Goal: Task Accomplishment & Management: Manage account settings

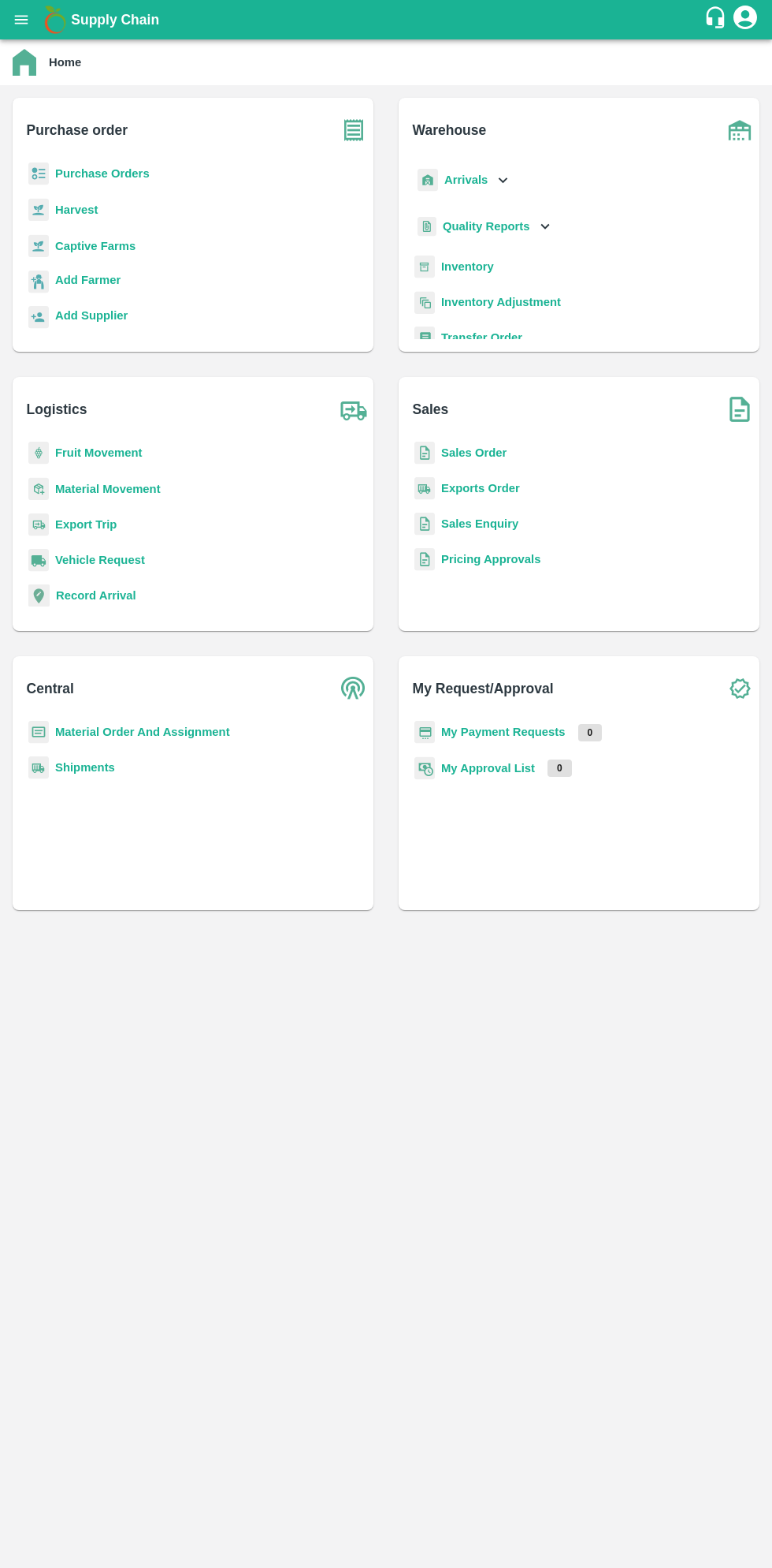
click at [27, 30] on button "open drawer" at bounding box center [20, 19] width 36 height 36
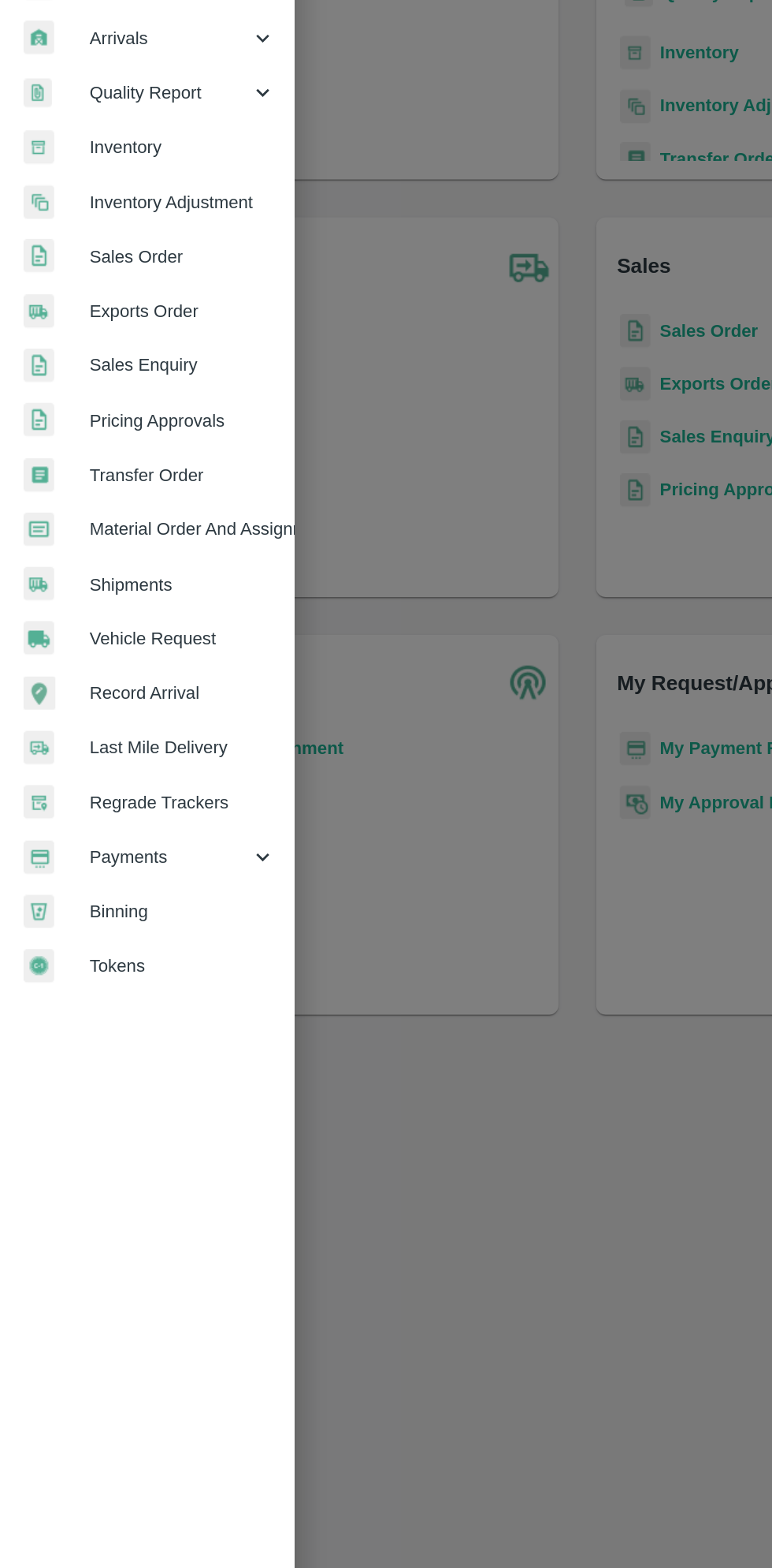
click at [184, 593] on link "Material Order And Assignment" at bounding box center [99, 584] width 197 height 36
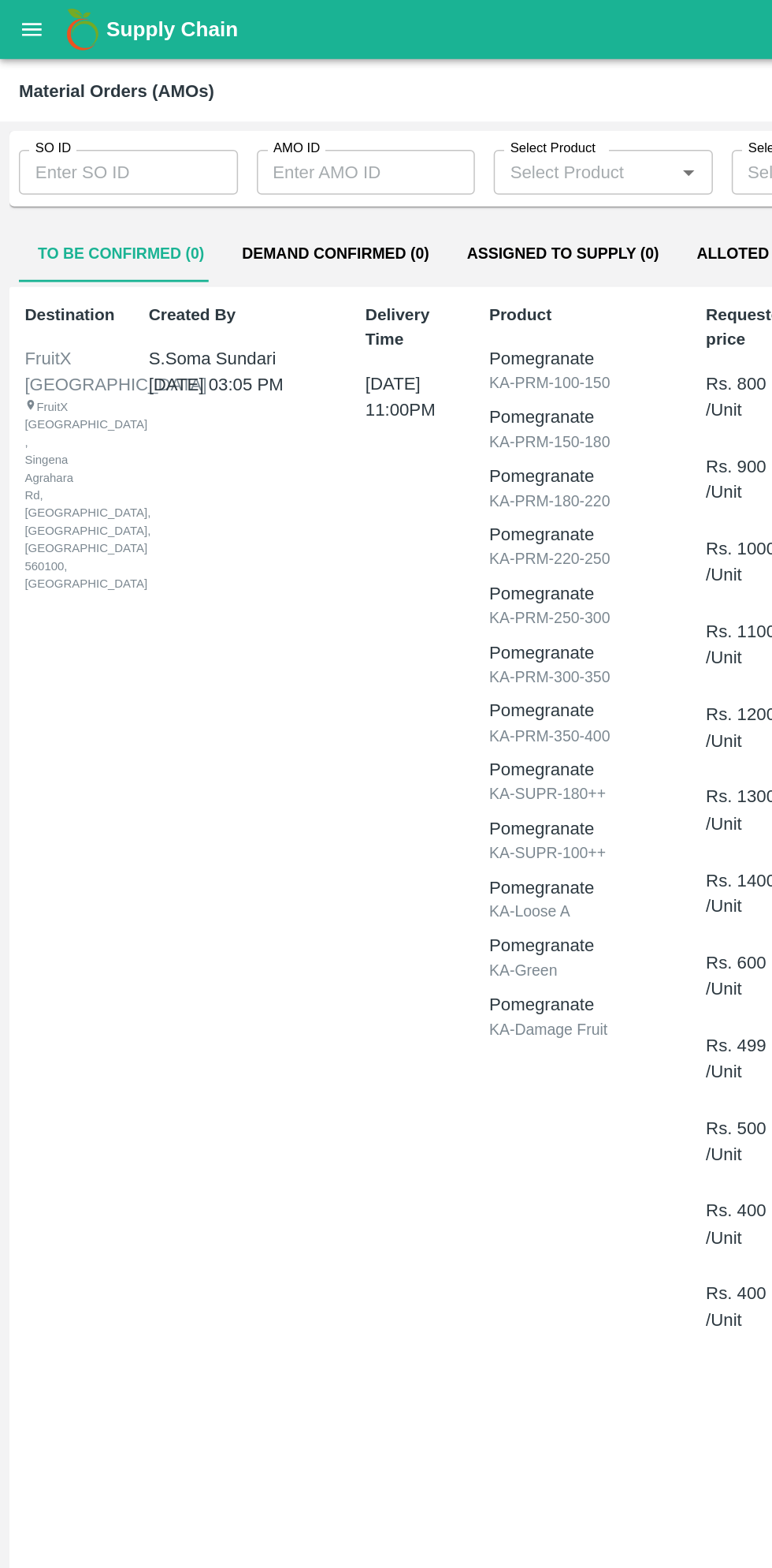
click at [82, 116] on input "SO ID" at bounding box center [86, 115] width 147 height 30
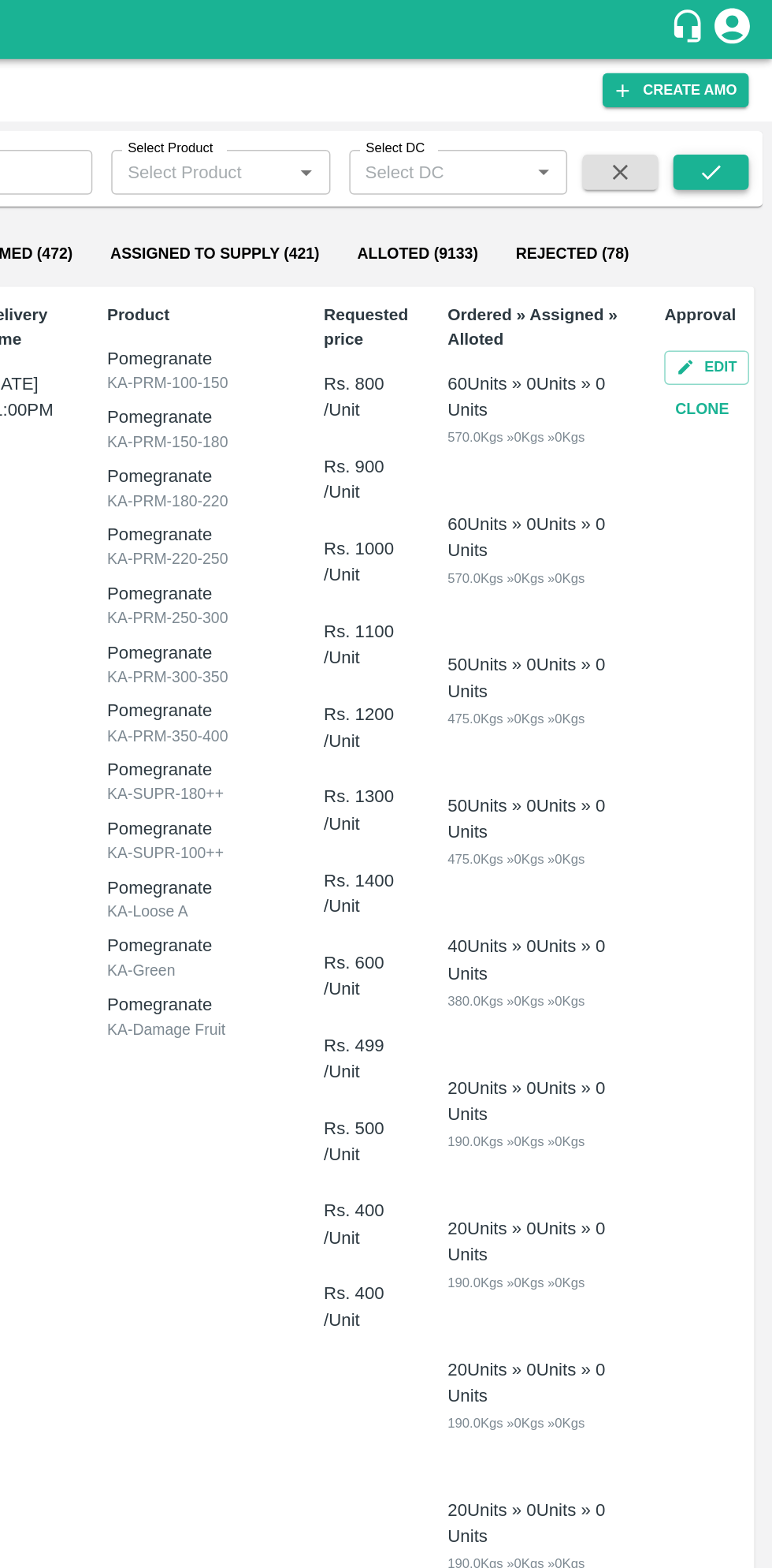
type input "602844"
click at [739, 115] on icon "submit" at bounding box center [730, 114] width 18 height 18
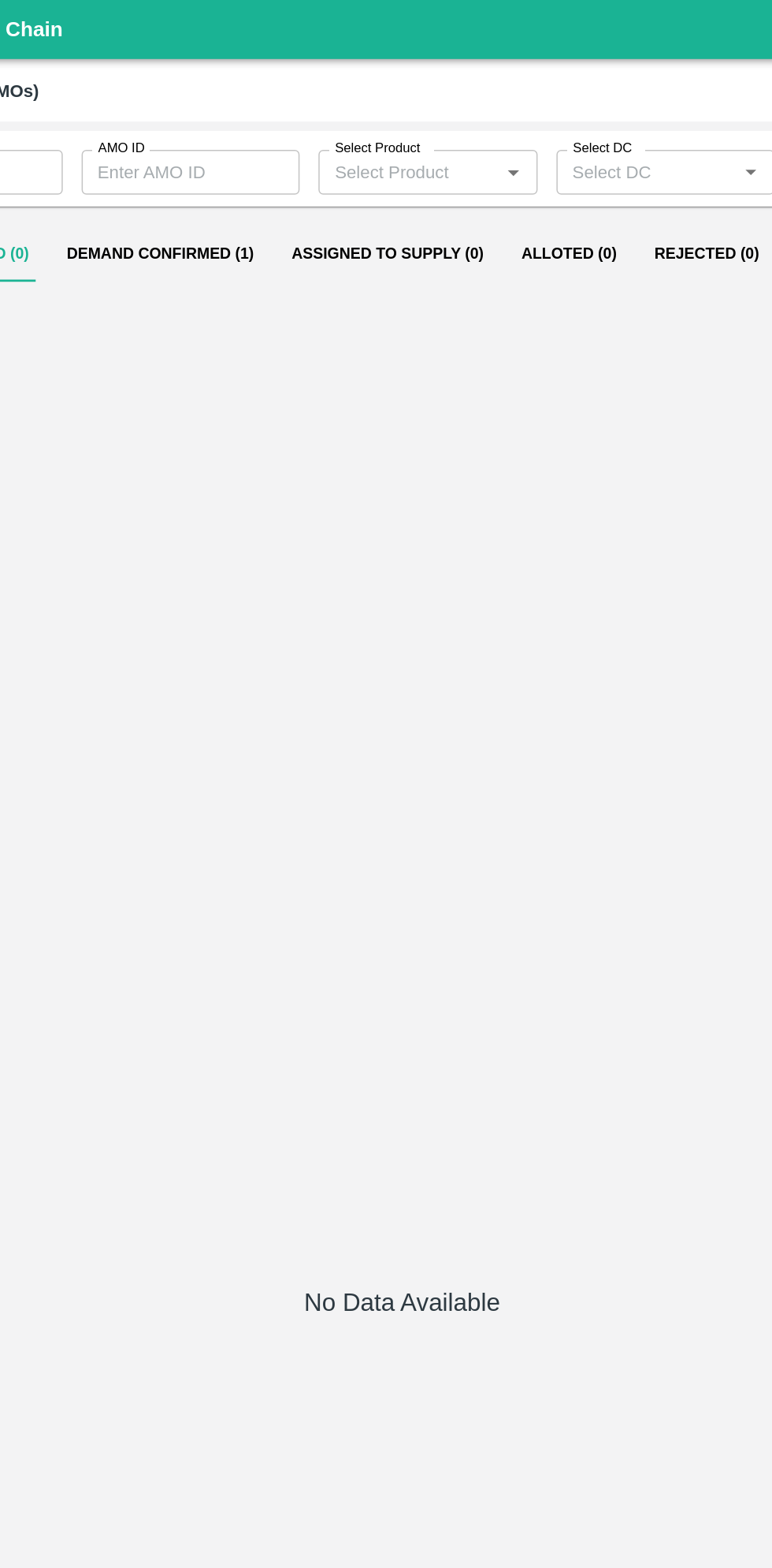
click at [235, 173] on button "Demand Confirmed (1)" at bounding box center [223, 169] width 150 height 38
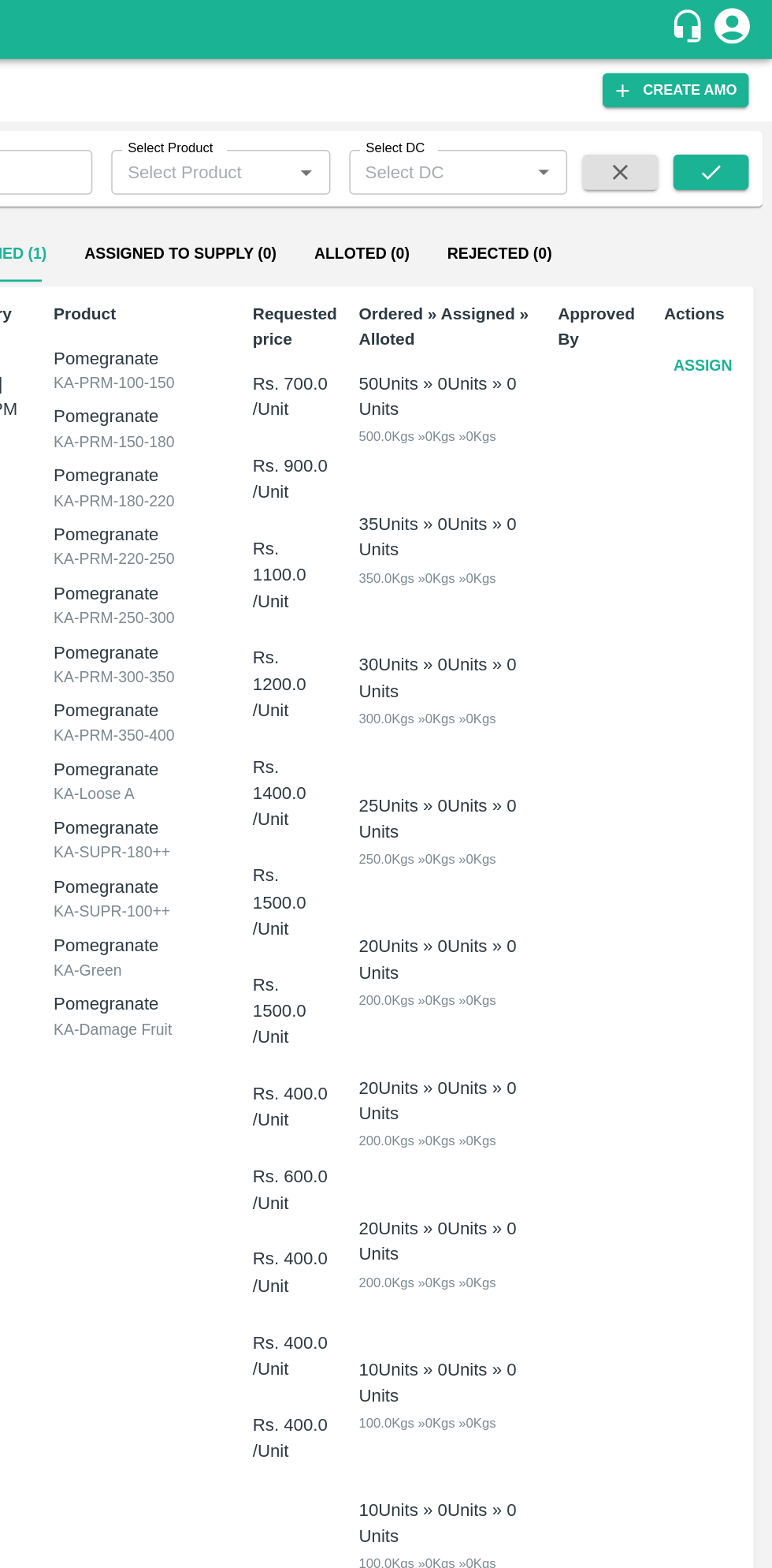
click at [721, 245] on button "Assign" at bounding box center [726, 245] width 52 height 28
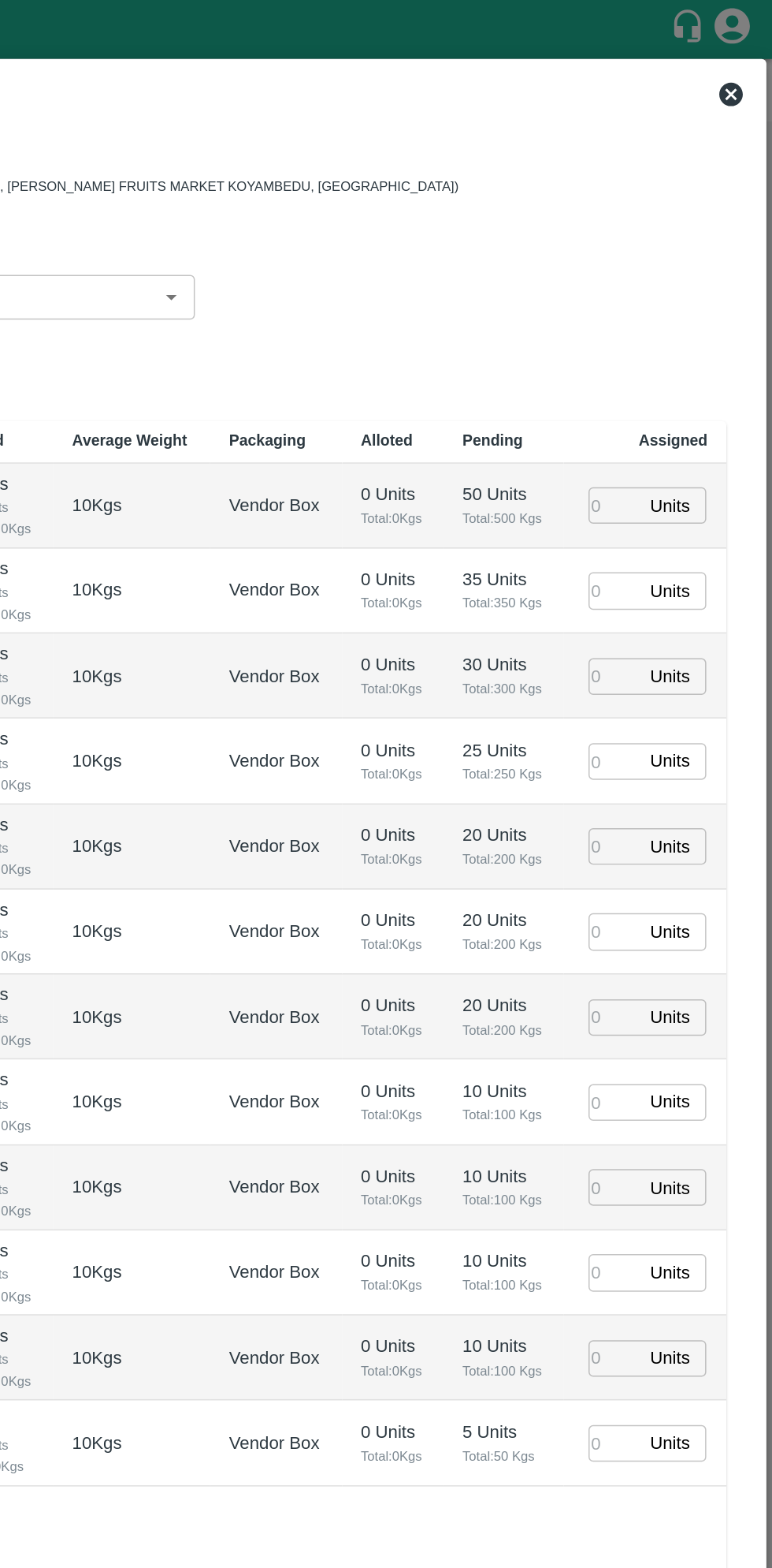
type input "[DATE] 11:00 PM"
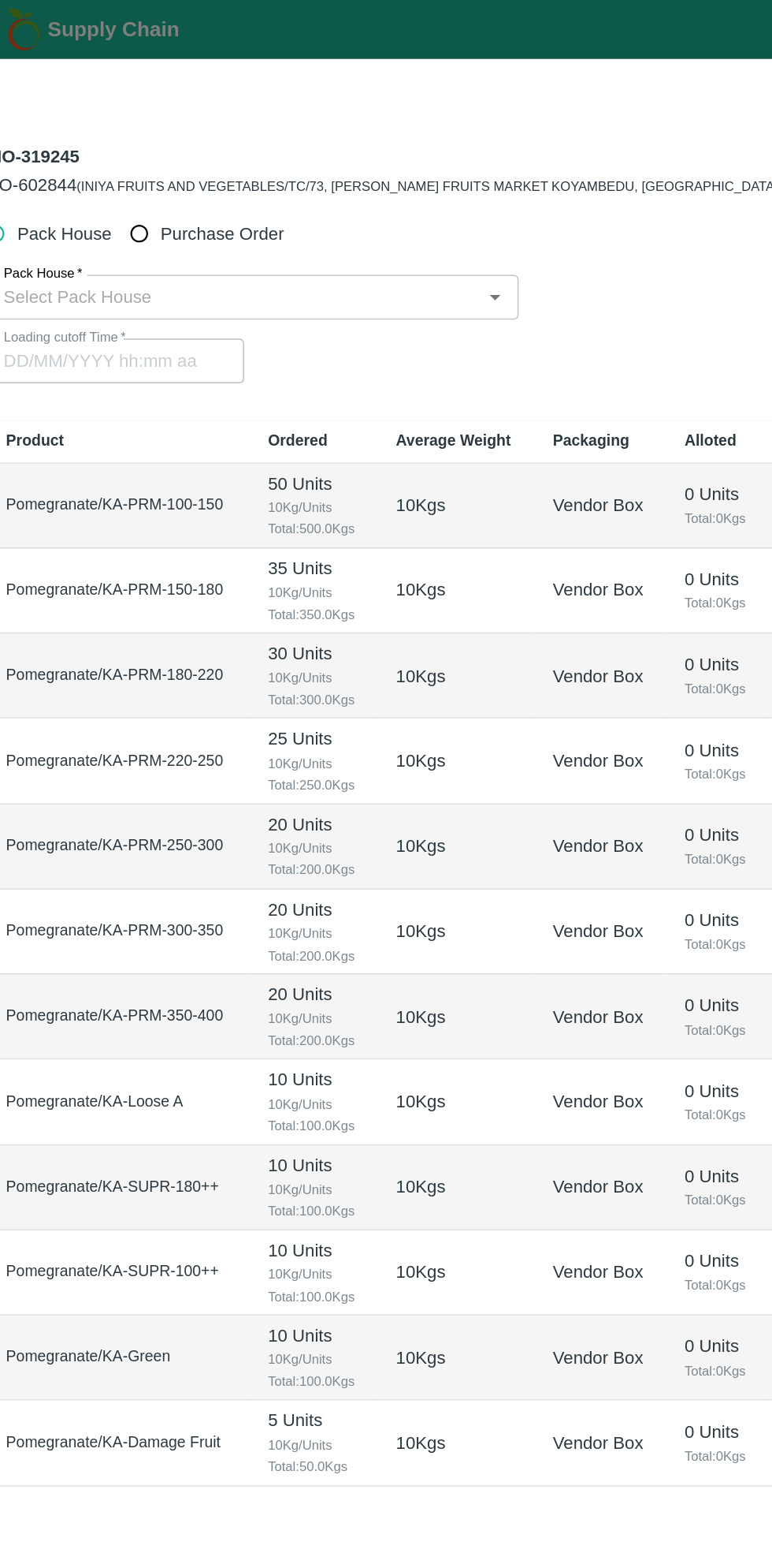
click at [130, 160] on input "Purchase Order" at bounding box center [133, 157] width 30 height 30
radio input "true"
click at [207, 203] on input "PO   *" at bounding box center [366, 198] width 663 height 20
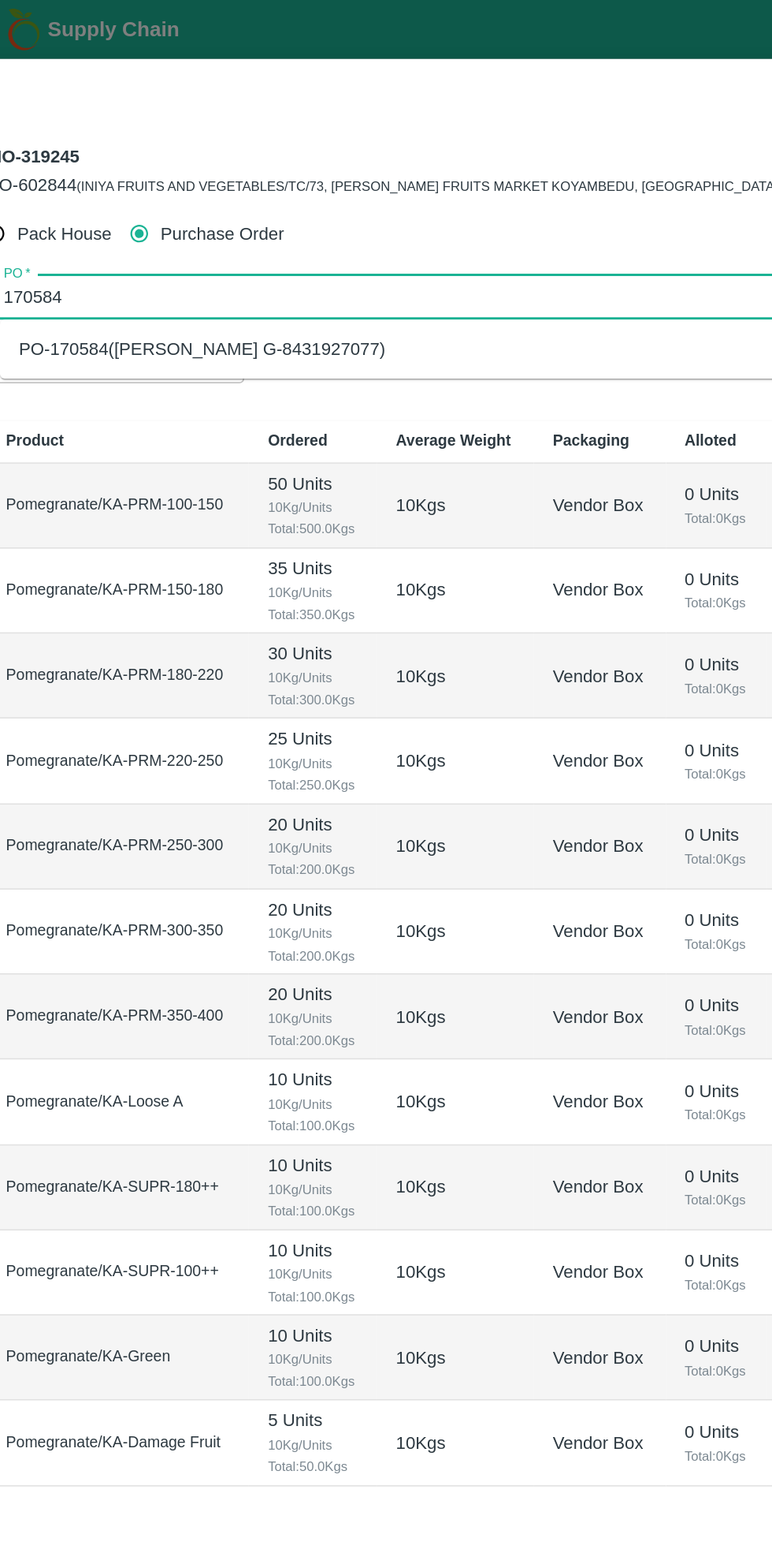
click at [334, 241] on div "PO-170584([PERSON_NAME] G-8431927077)" at bounding box center [388, 233] width 698 height 27
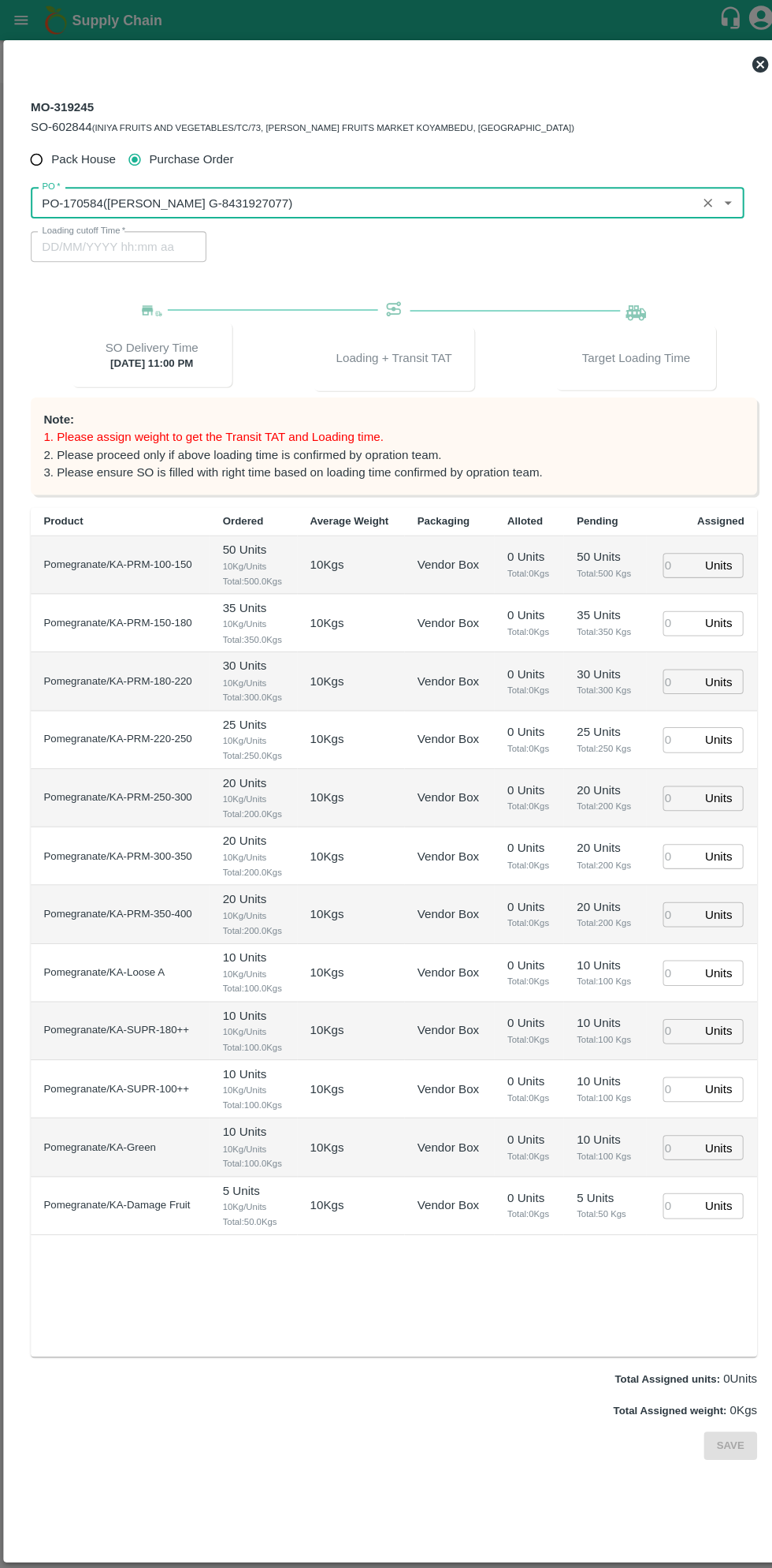
type input "PO-170584([PERSON_NAME] G-8431927077)"
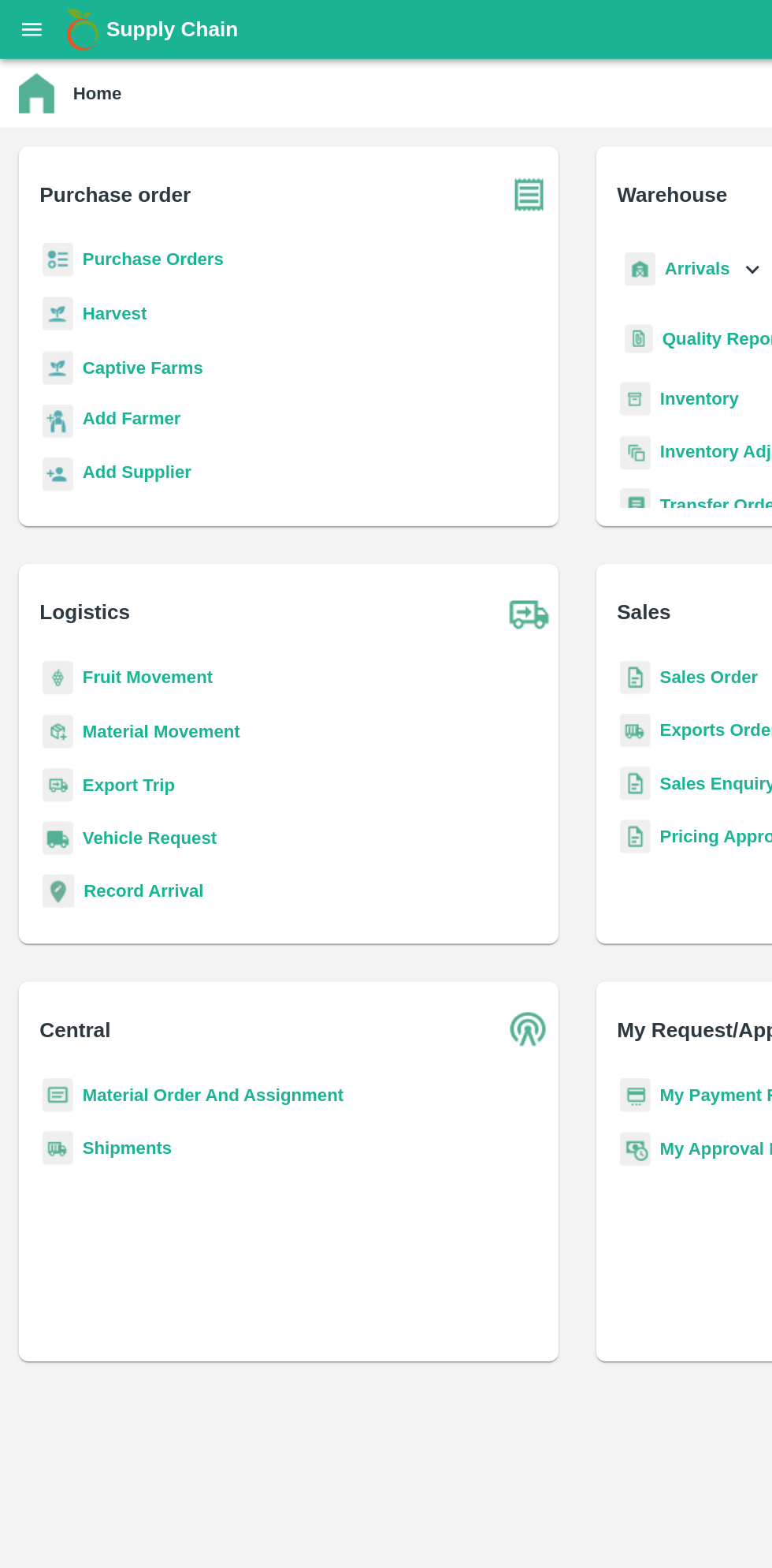
click at [25, 31] on button "open drawer" at bounding box center [20, 19] width 36 height 36
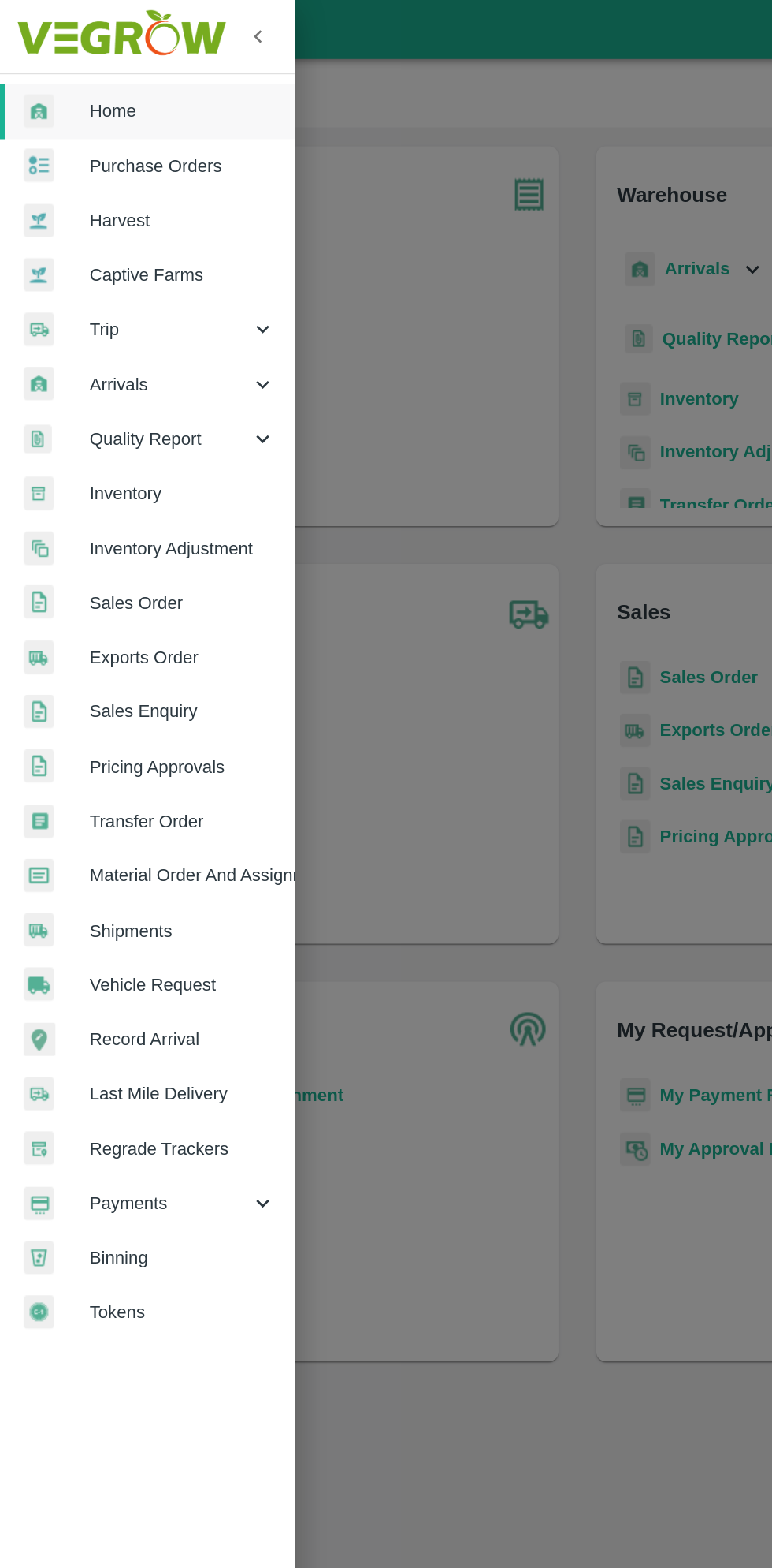
click at [166, 590] on span "Material Order And Assignment" at bounding box center [122, 585] width 125 height 18
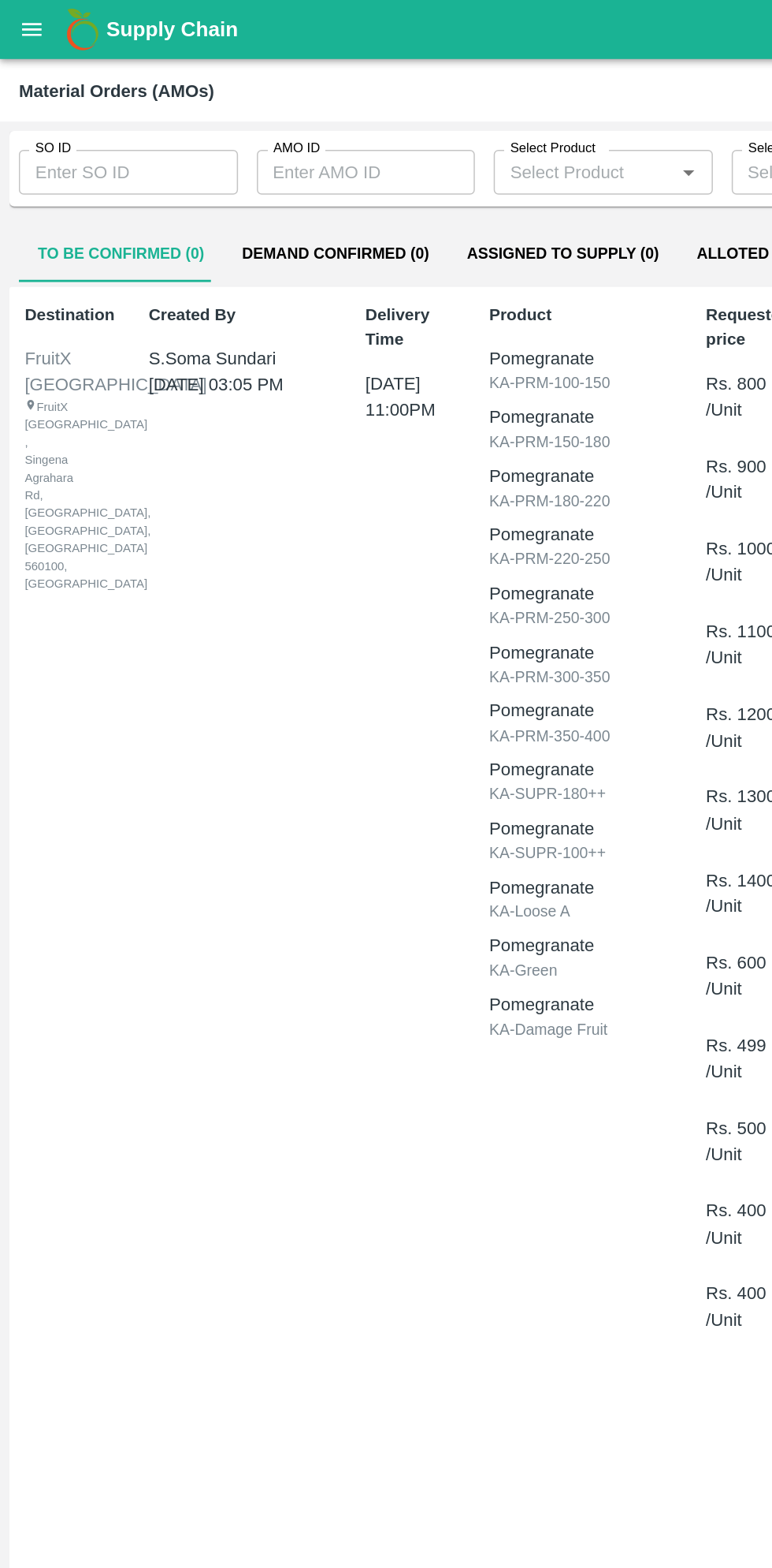
click at [101, 113] on input "SO ID" at bounding box center [86, 115] width 147 height 30
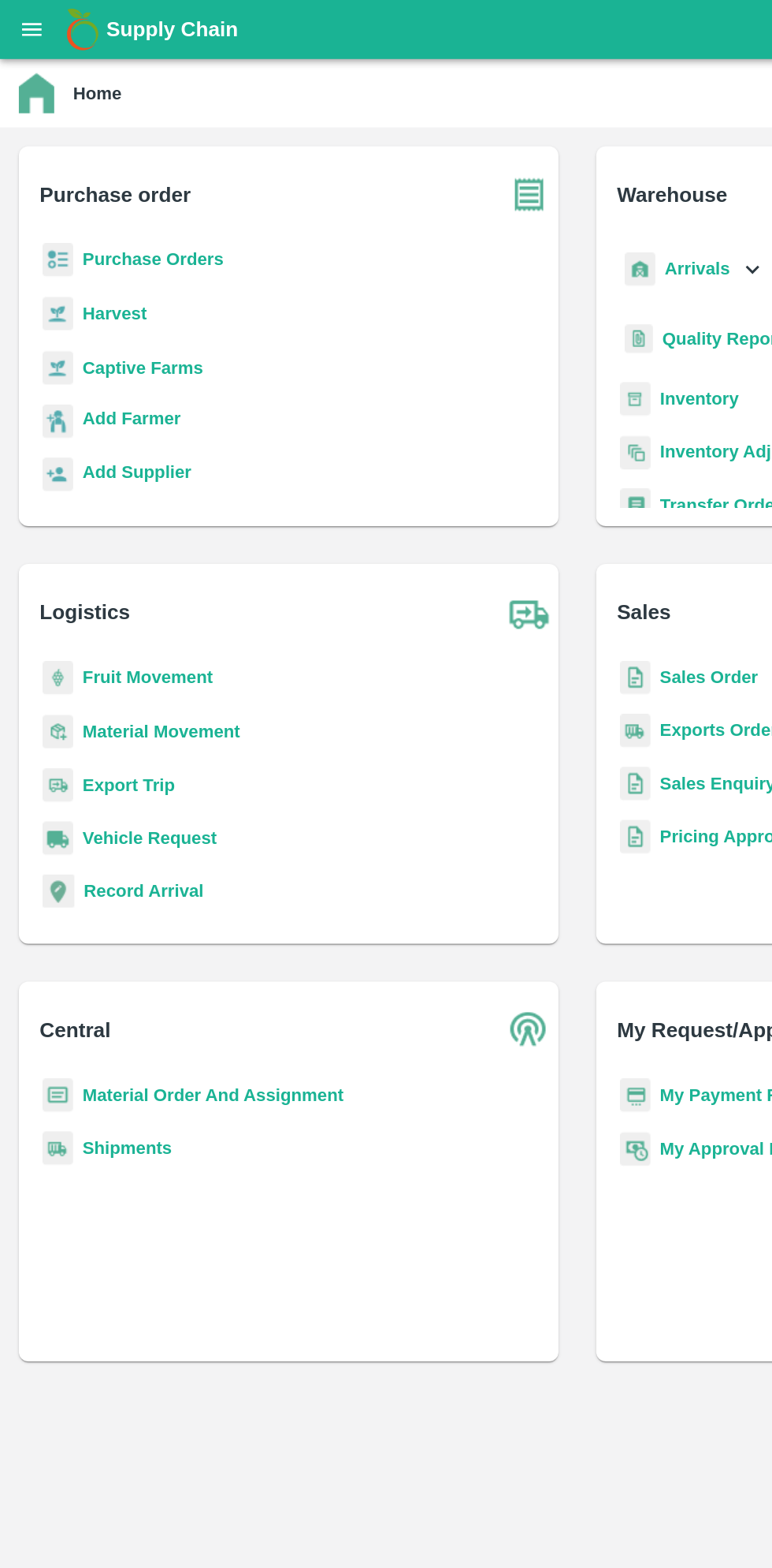
click at [183, 728] on b "Material Order And Assignment" at bounding box center [143, 732] width 175 height 13
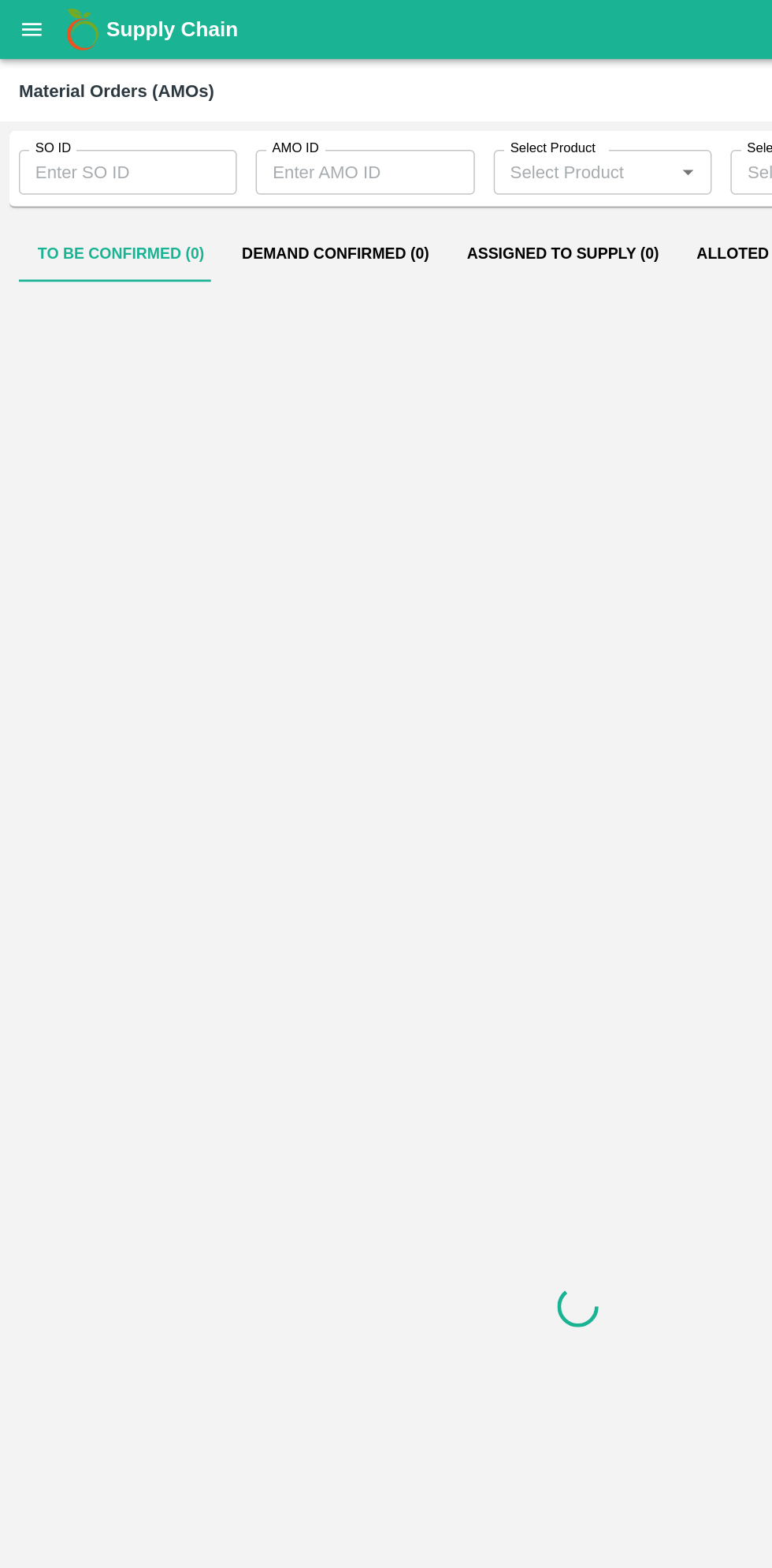
click at [100, 122] on input "SO ID" at bounding box center [86, 115] width 146 height 30
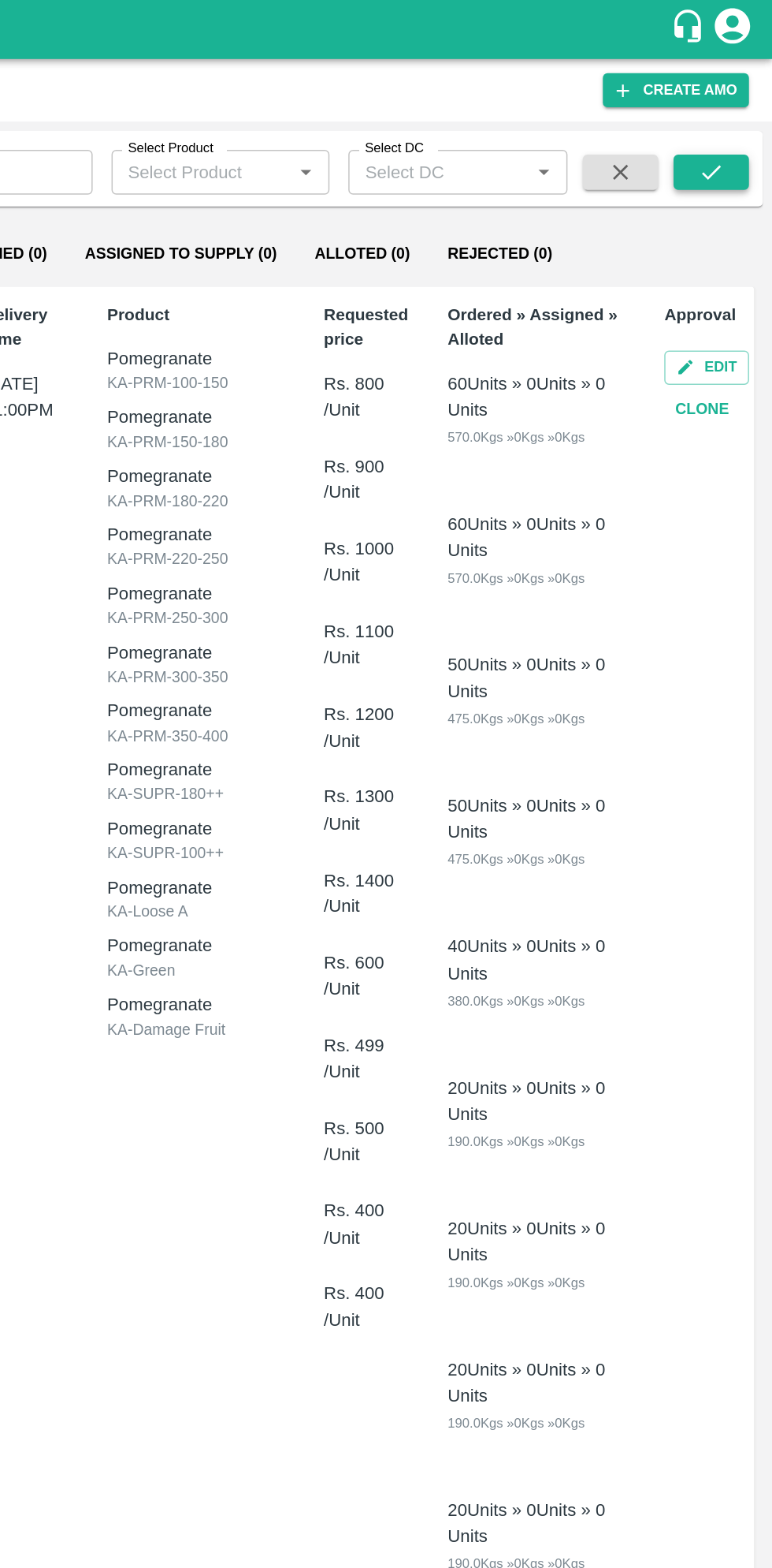
type input "602844"
click at [731, 115] on icon "submit" at bounding box center [730, 114] width 18 height 18
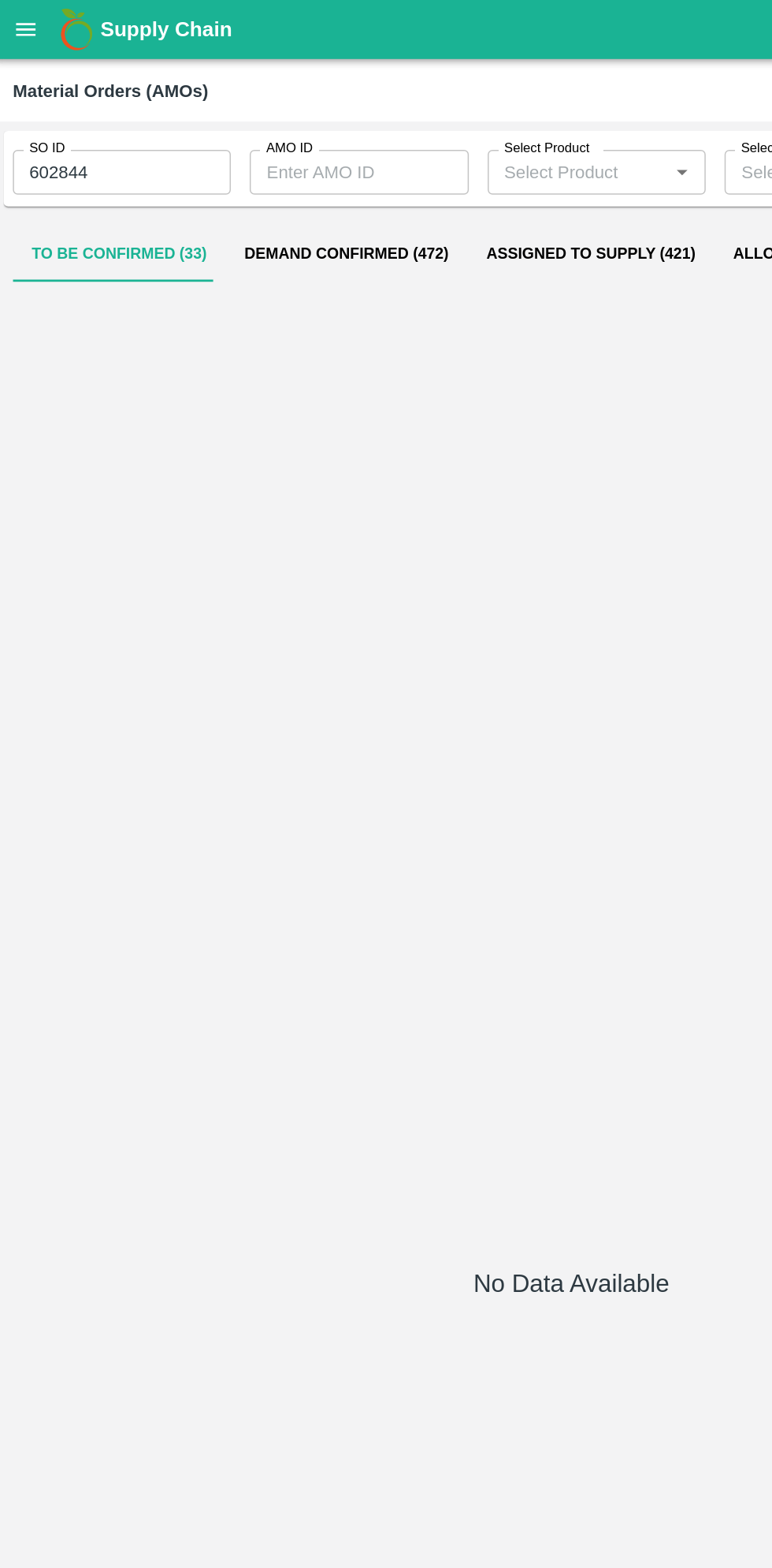
click at [230, 159] on button "Demand Confirmed (472)" at bounding box center [235, 169] width 161 height 38
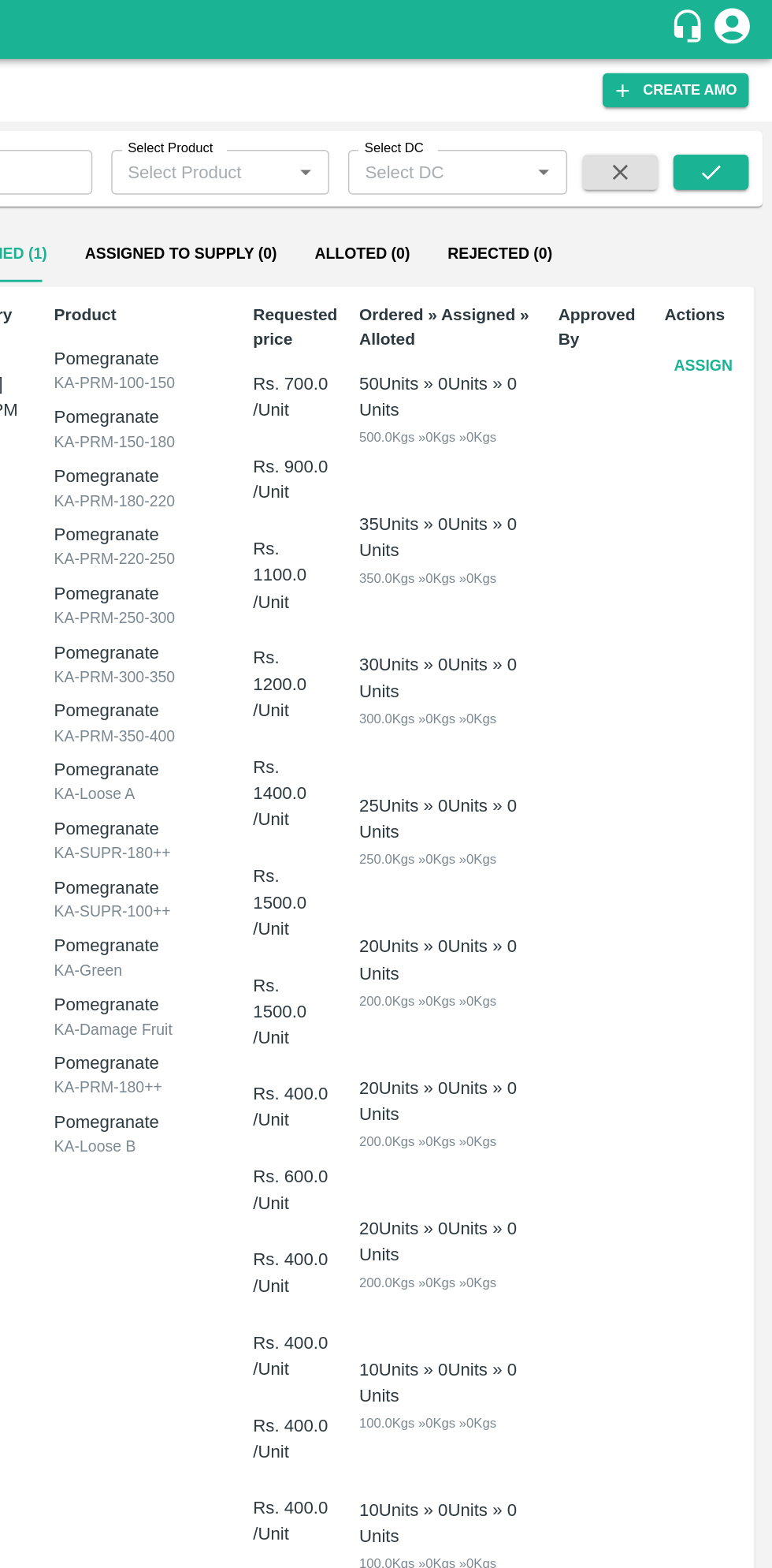
click at [725, 244] on button "Assign" at bounding box center [726, 245] width 52 height 28
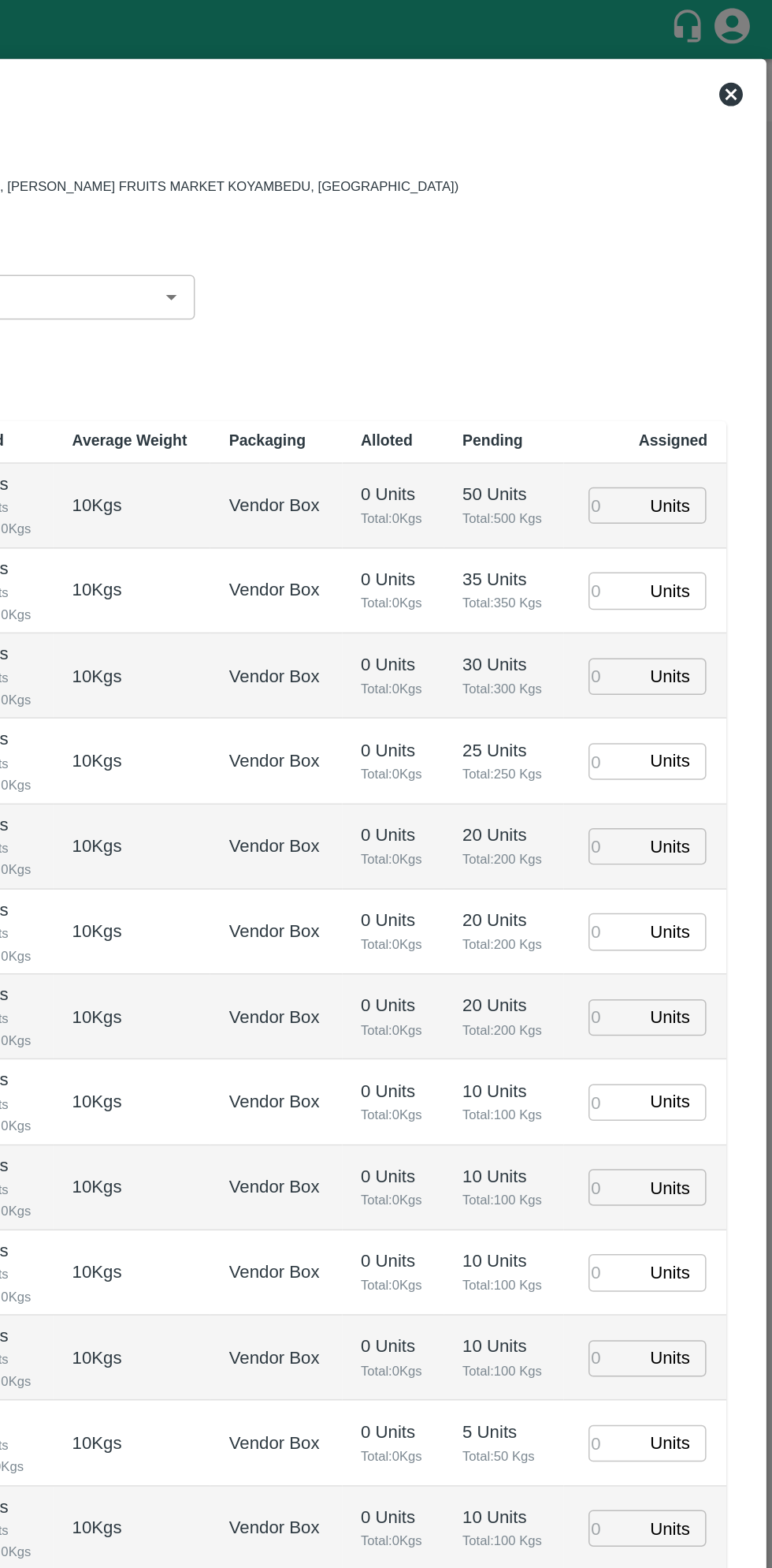
type input "[DATE] 11:00 PM"
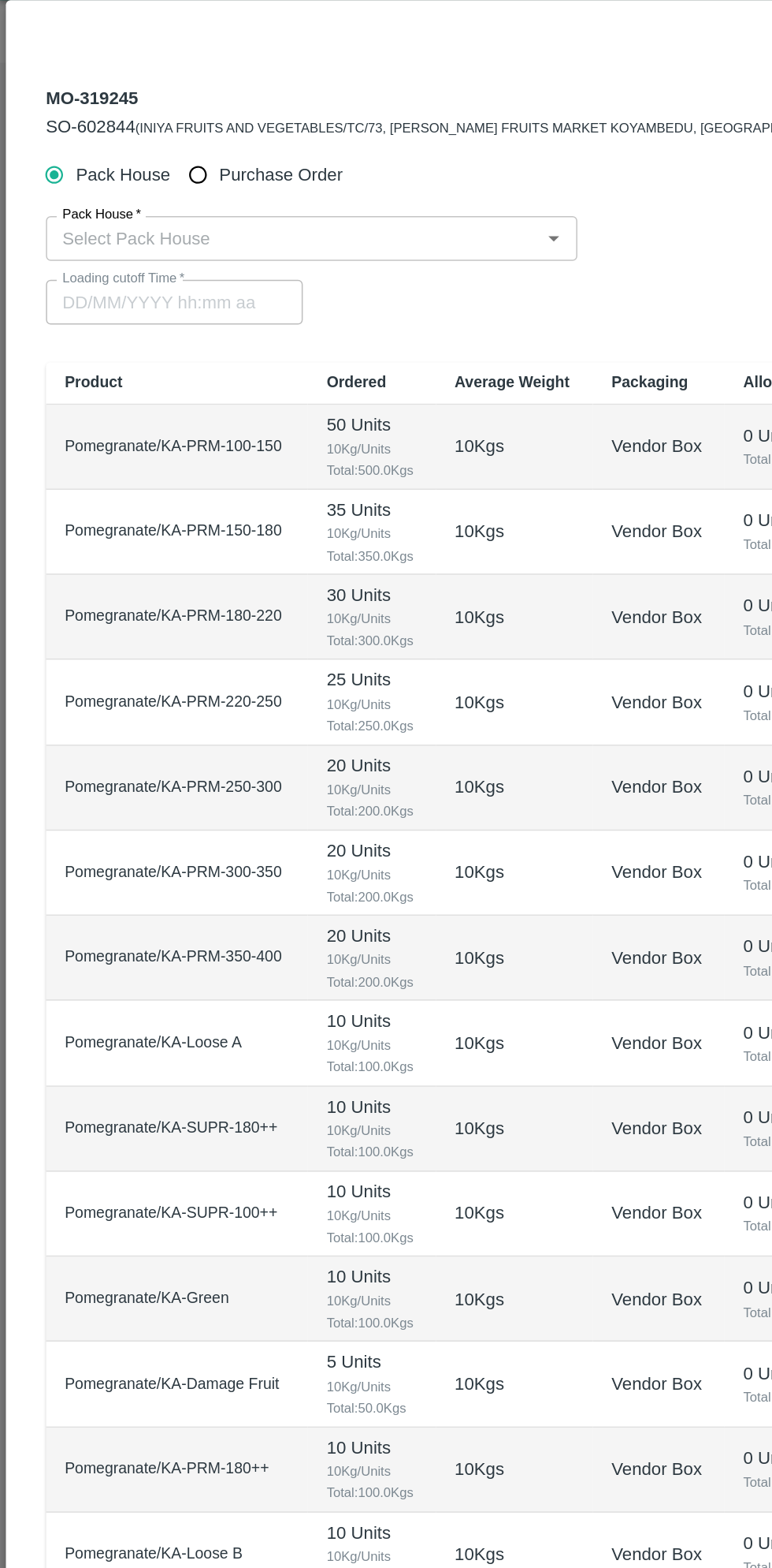
click at [137, 155] on input "Purchase Order" at bounding box center [133, 157] width 30 height 30
radio input "true"
click at [172, 191] on input "PO   *" at bounding box center [366, 198] width 663 height 20
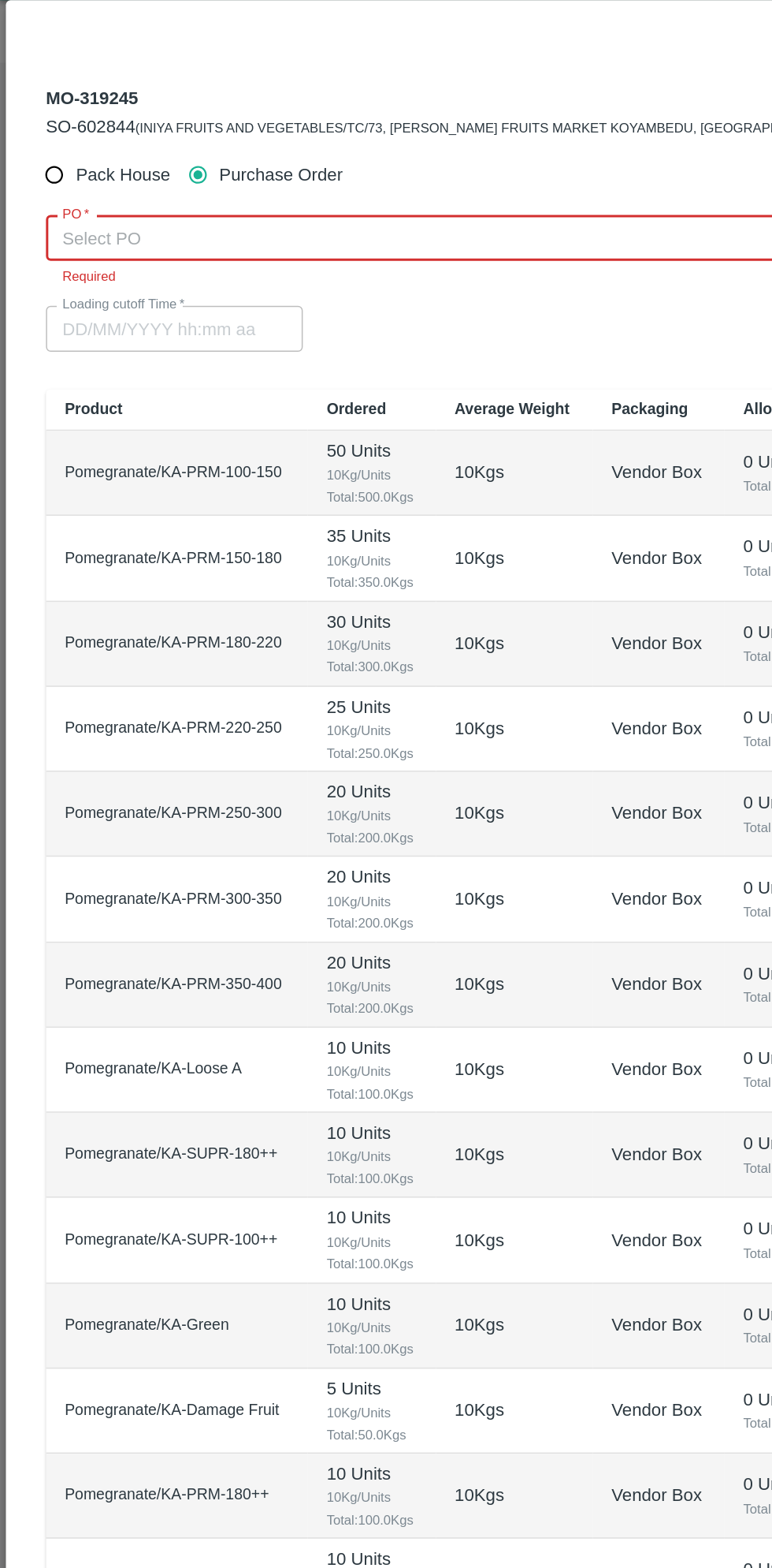
click at [234, 195] on input "PO   *" at bounding box center [366, 198] width 663 height 20
click at [295, 230] on div "PO-170584([PERSON_NAME] G-8431927077)" at bounding box center [349, 233] width 698 height 27
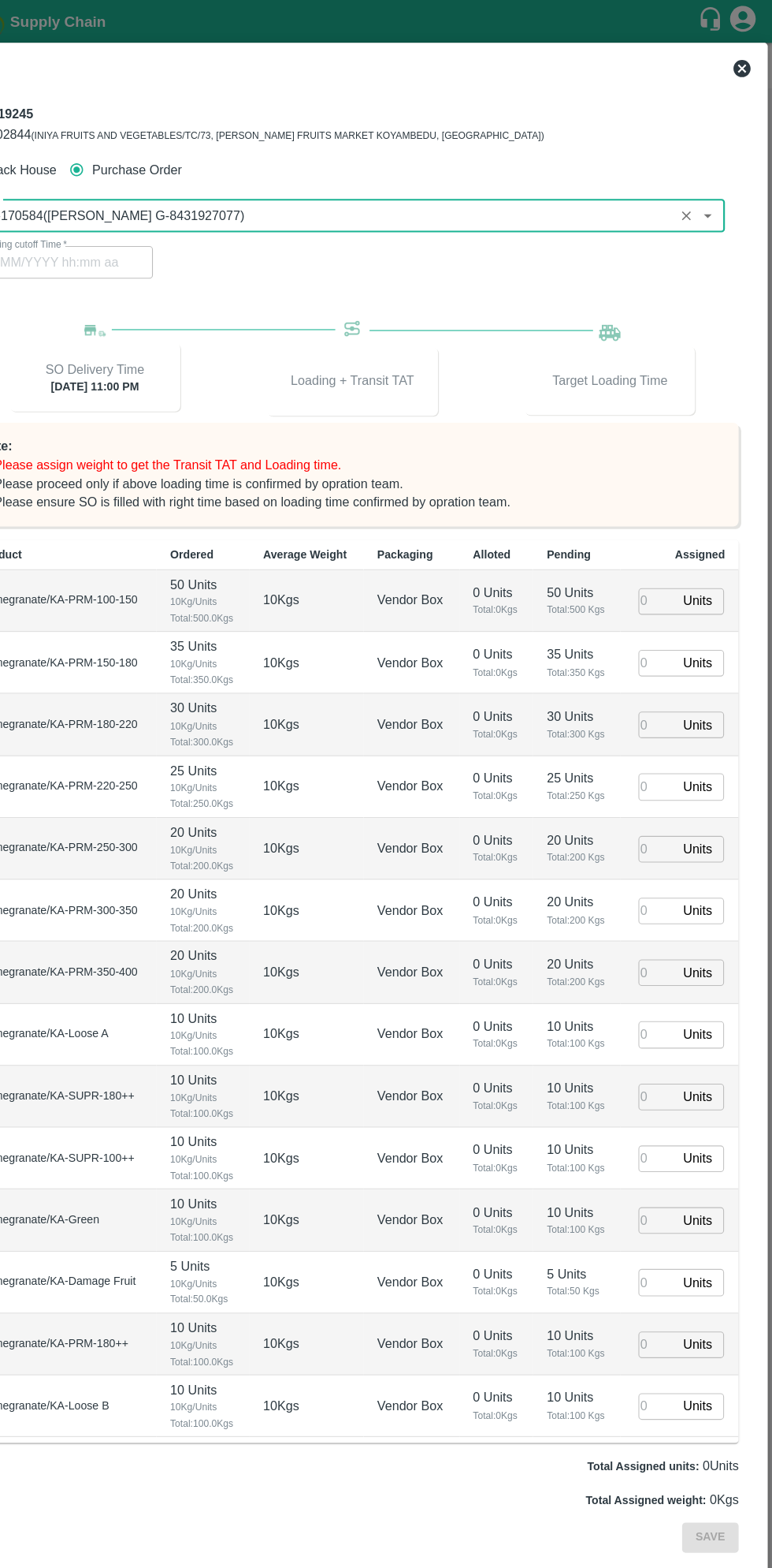
type input "PO-170584([PERSON_NAME] G-8431927077)"
click at [679, 545] on input "number" at bounding box center [667, 553] width 35 height 24
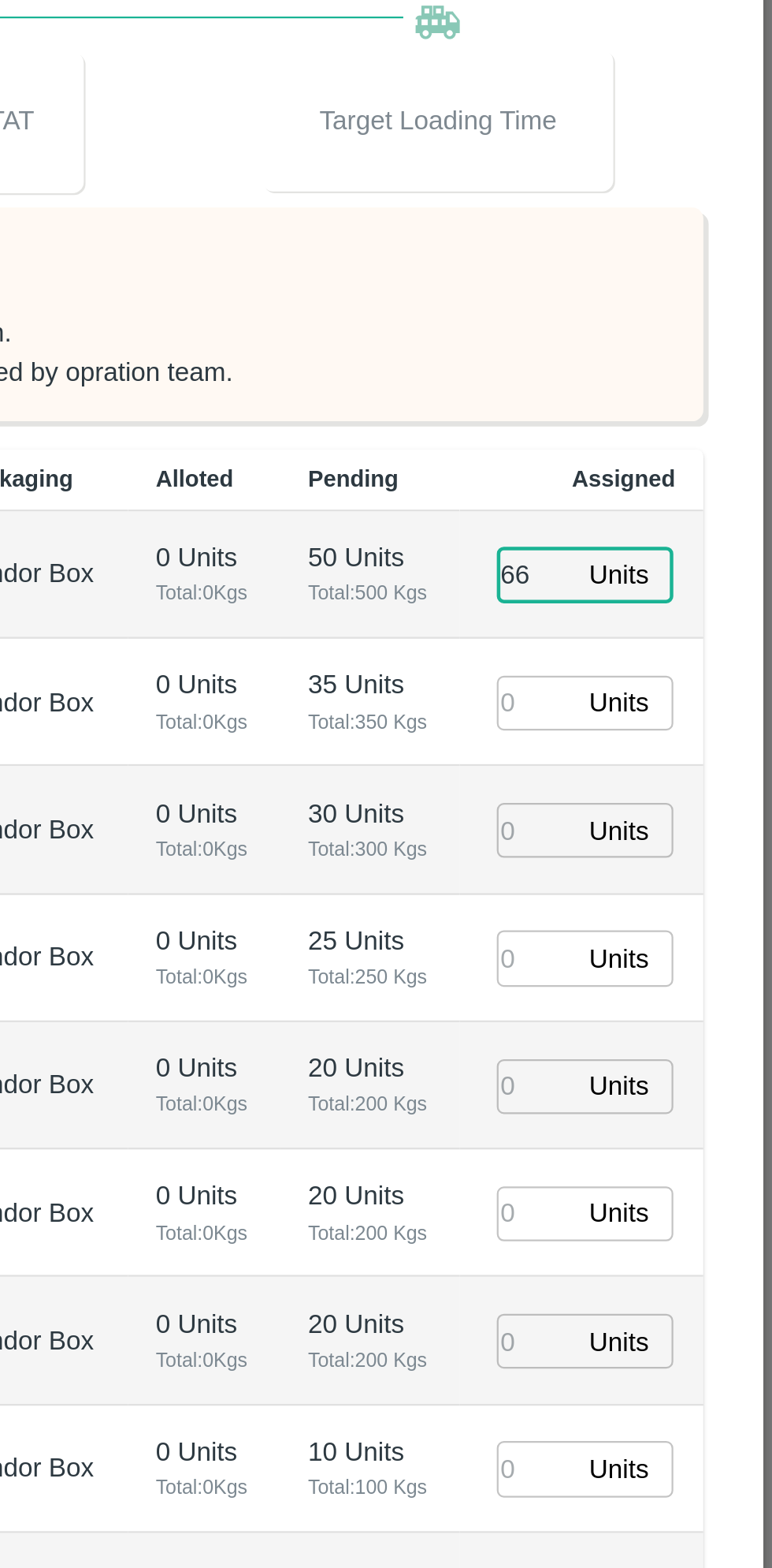
type input "66"
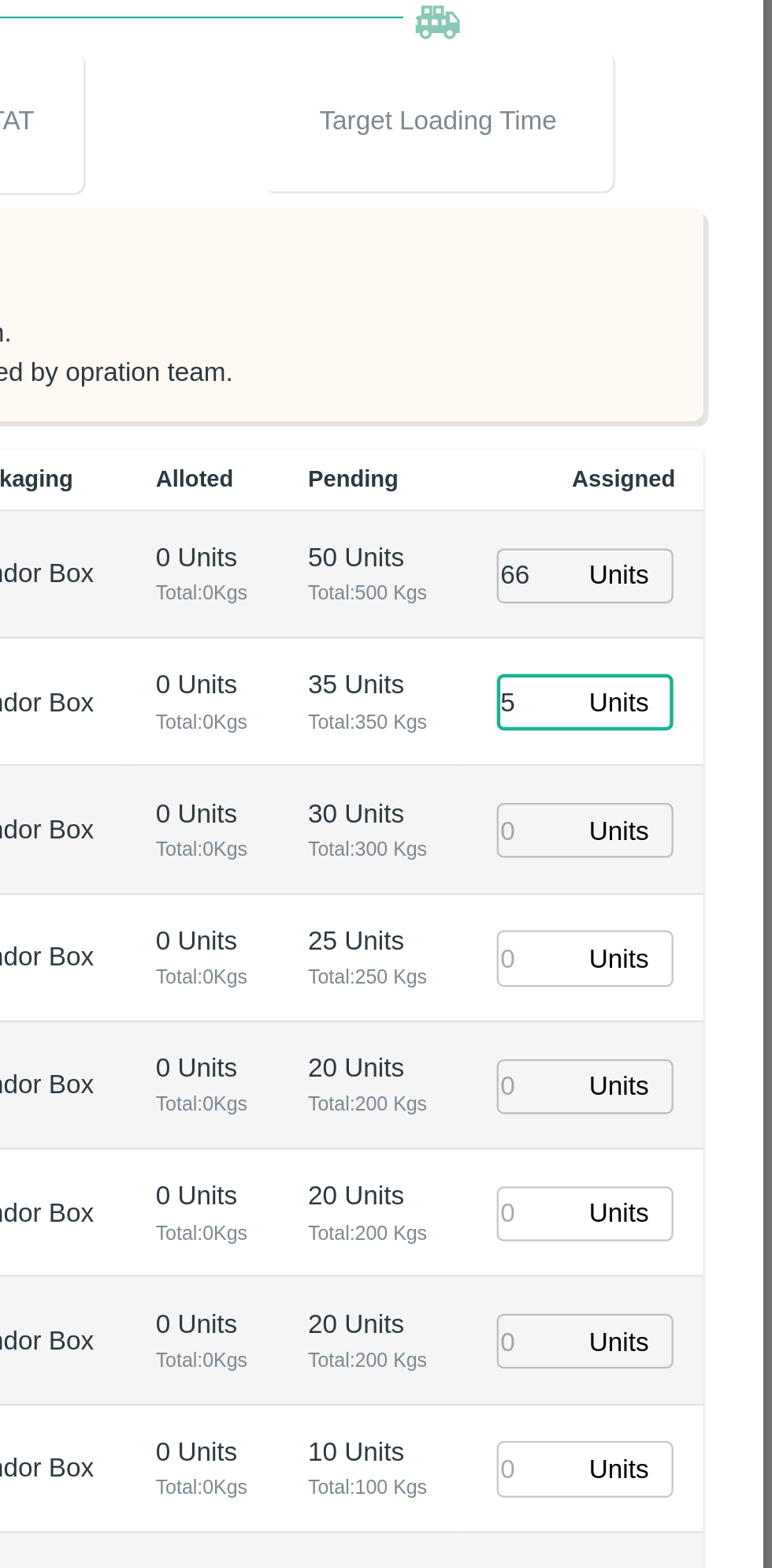
type input "53"
type input "24/08/2025 05:48 AM"
type input "53"
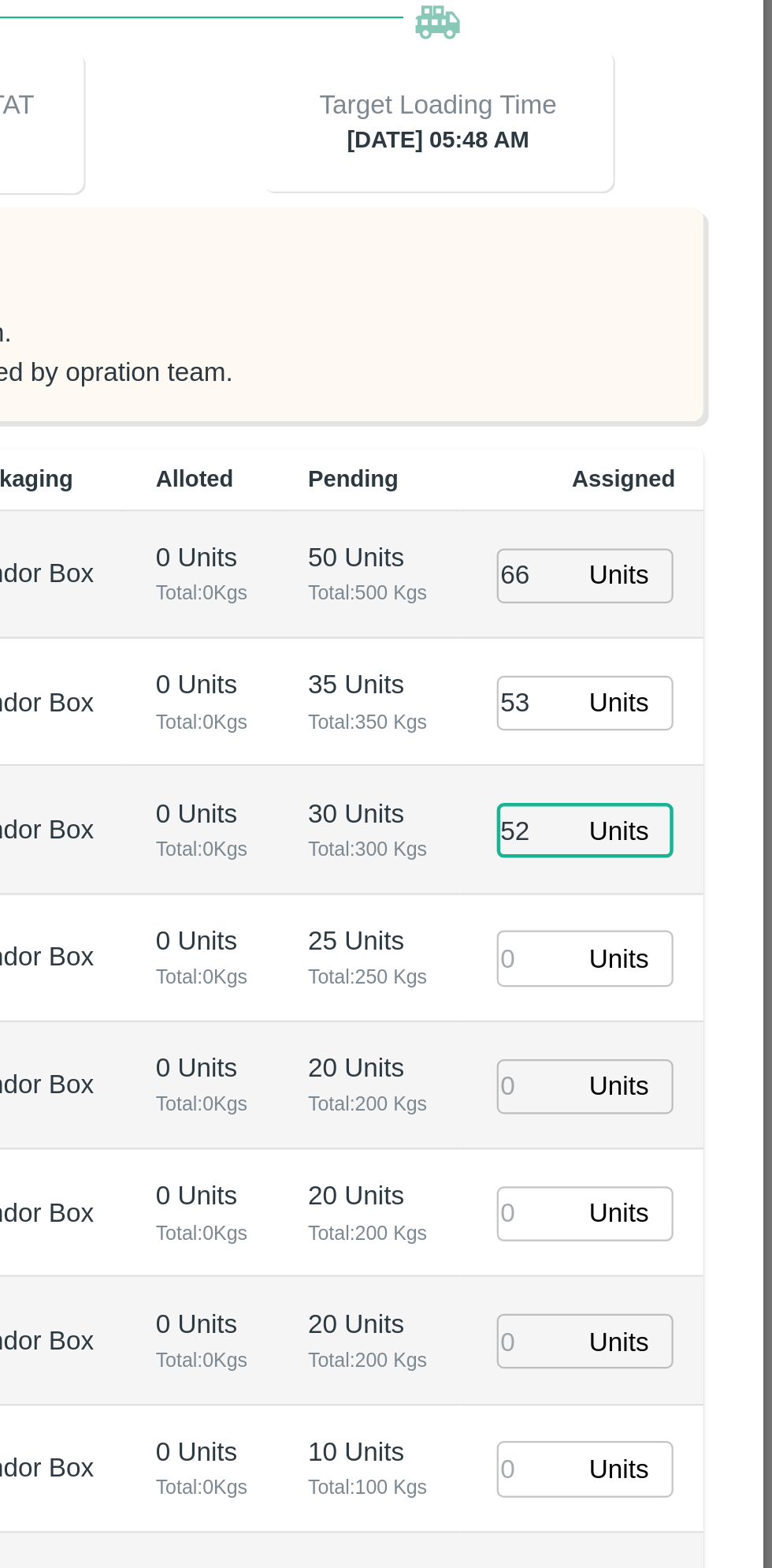
type input "52"
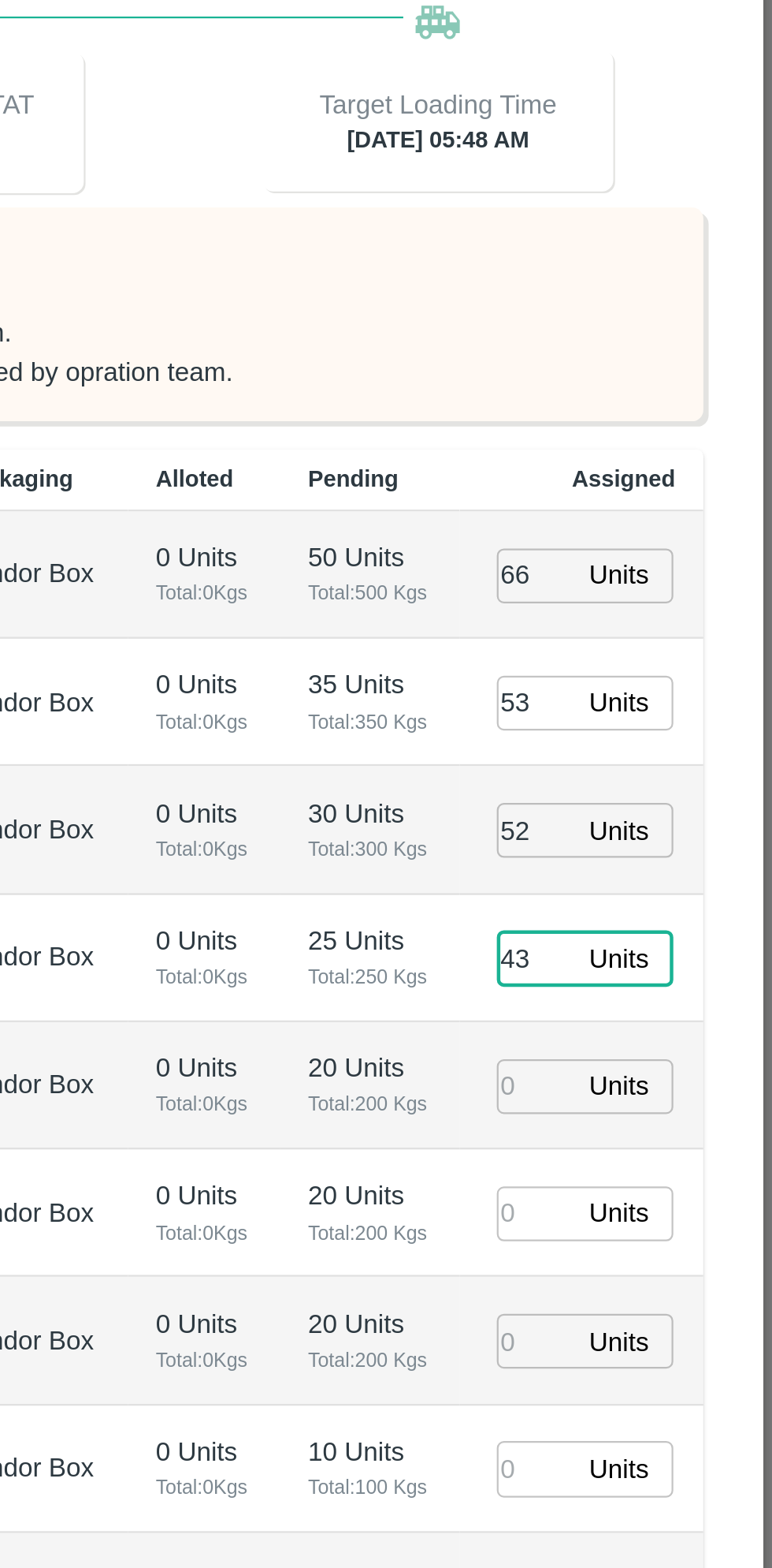
type input "43"
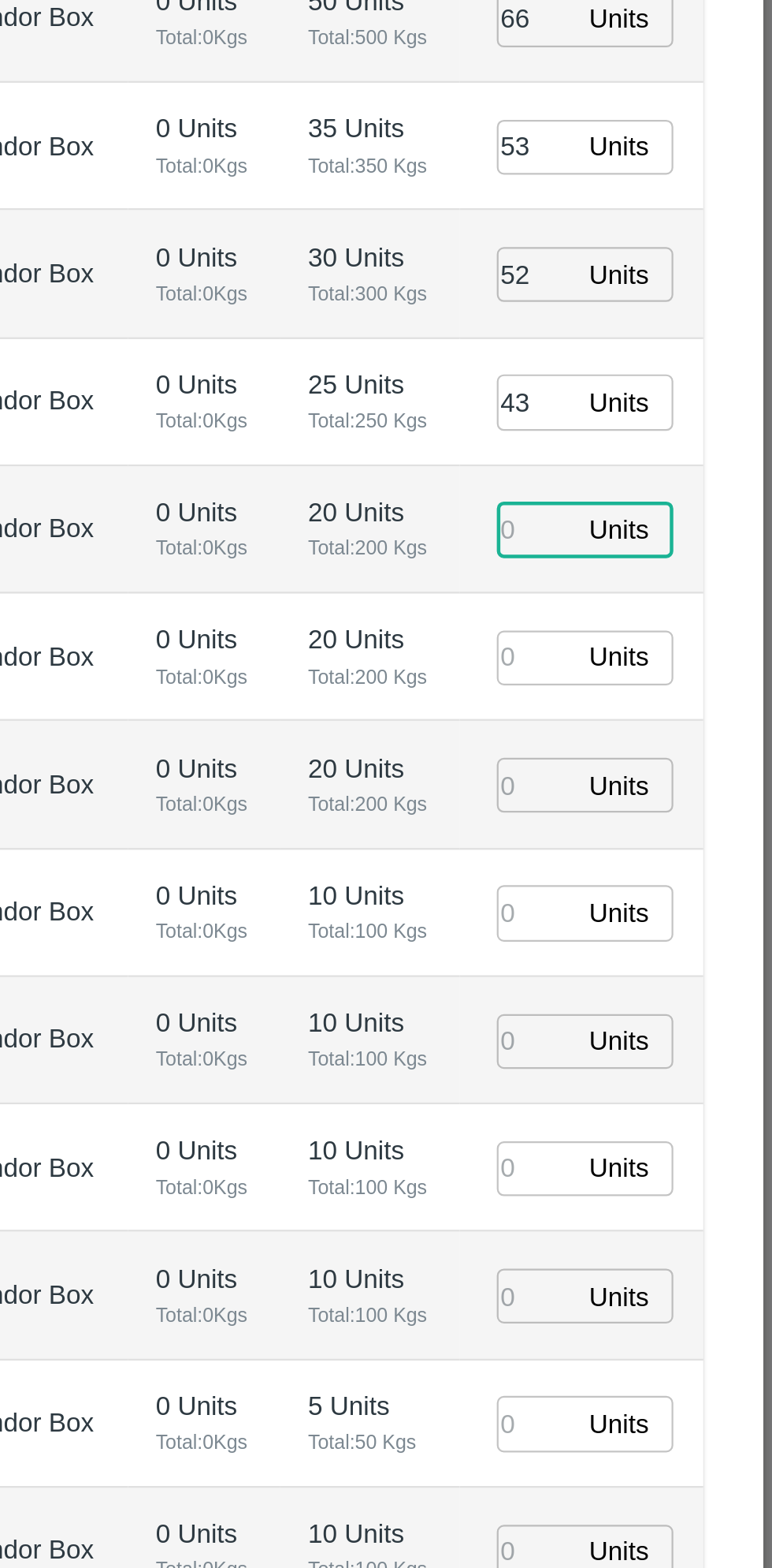
type input "24/08/2025 03:48 AM"
type input "28"
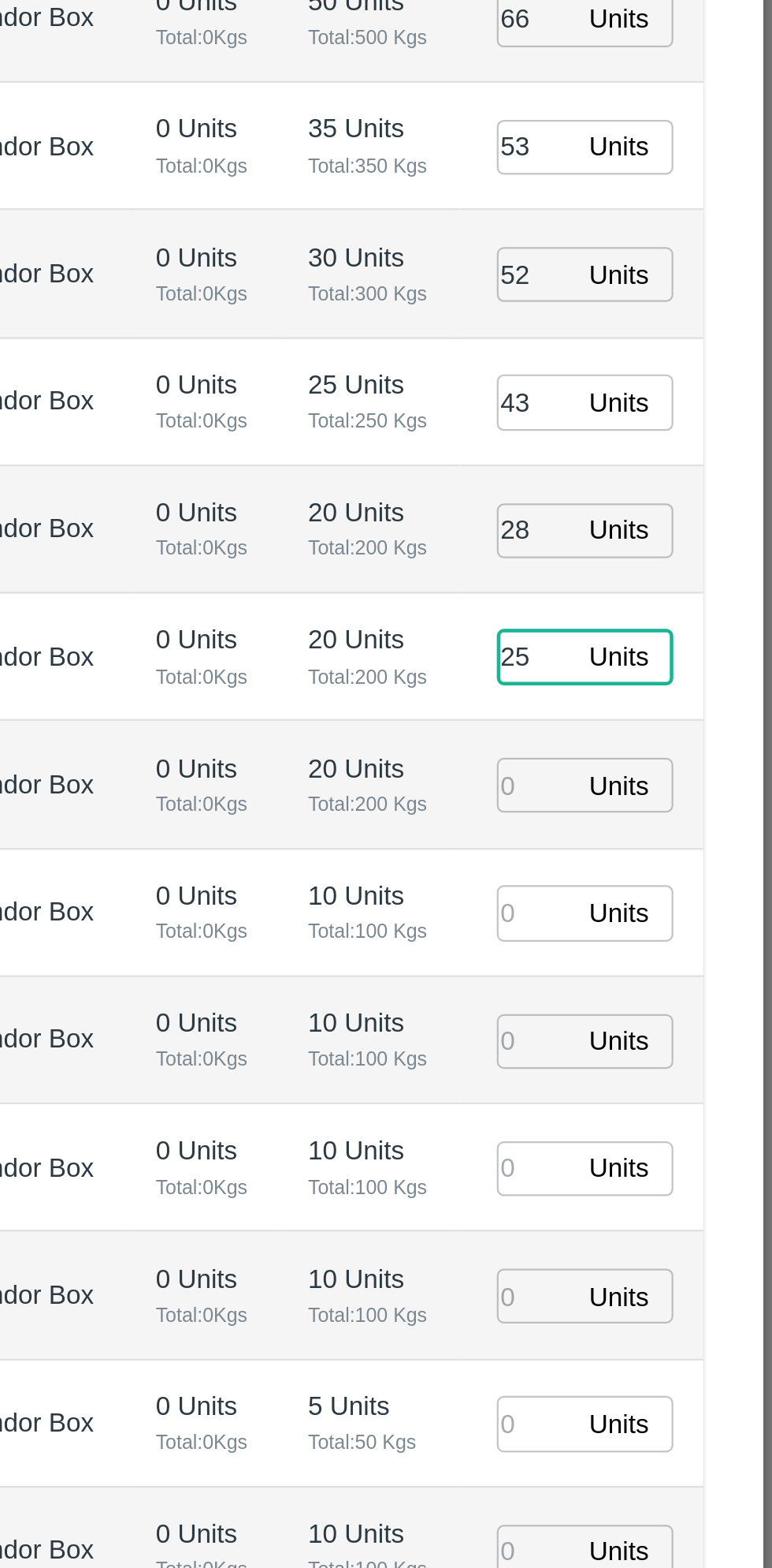
type input "25"
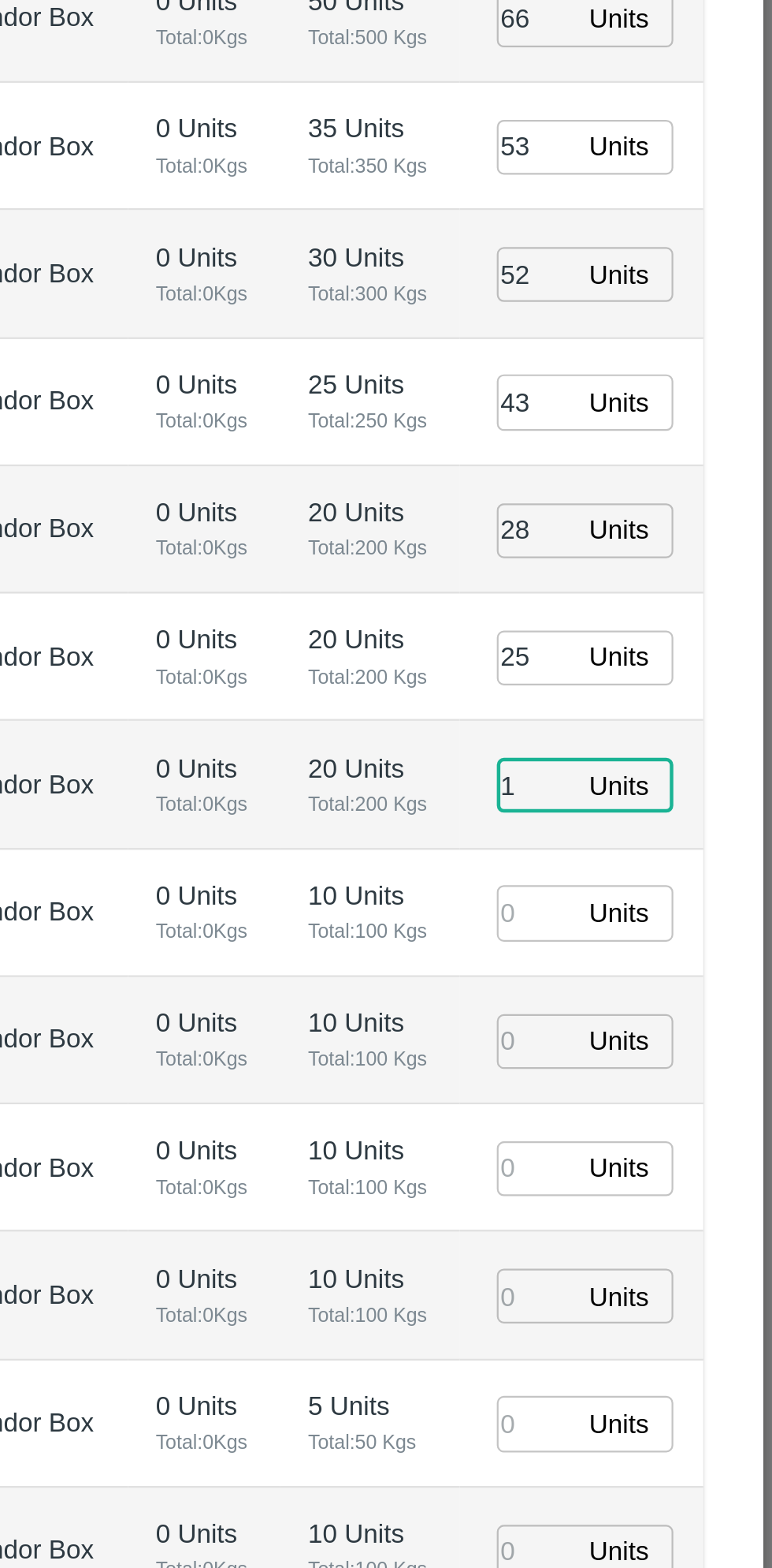
type input "11"
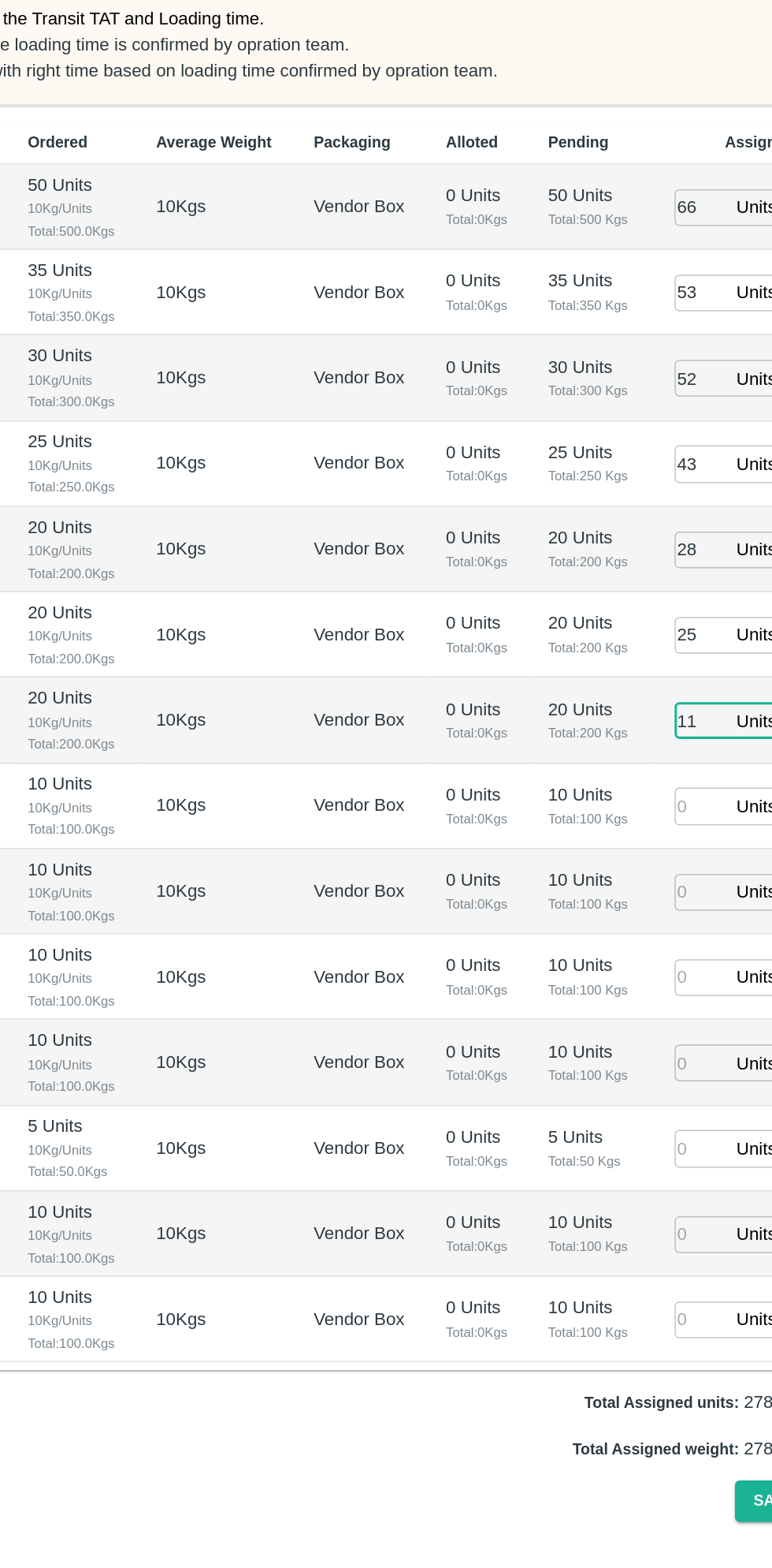
type input "24/08/2025 04:48 AM"
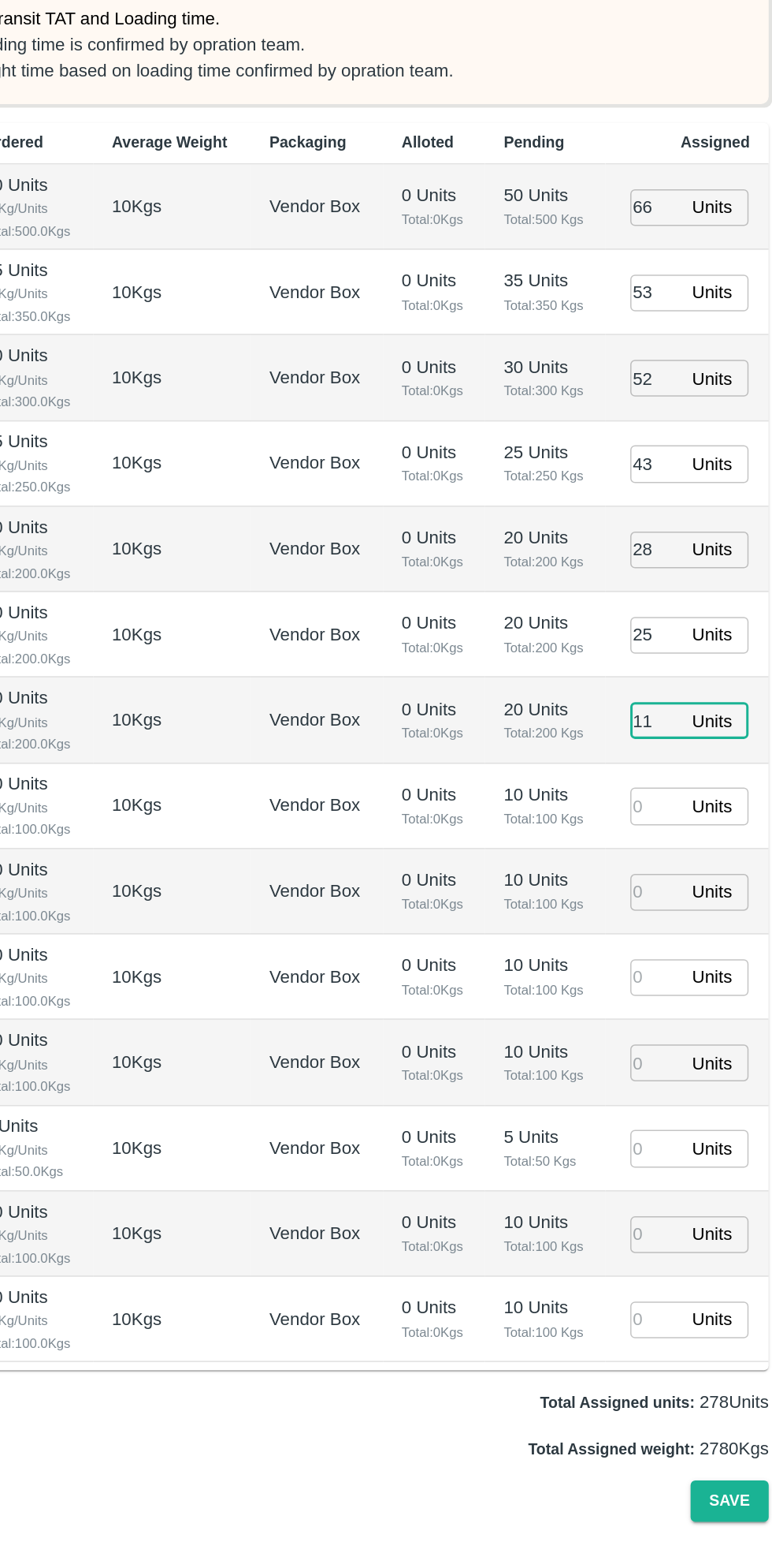
type input "11"
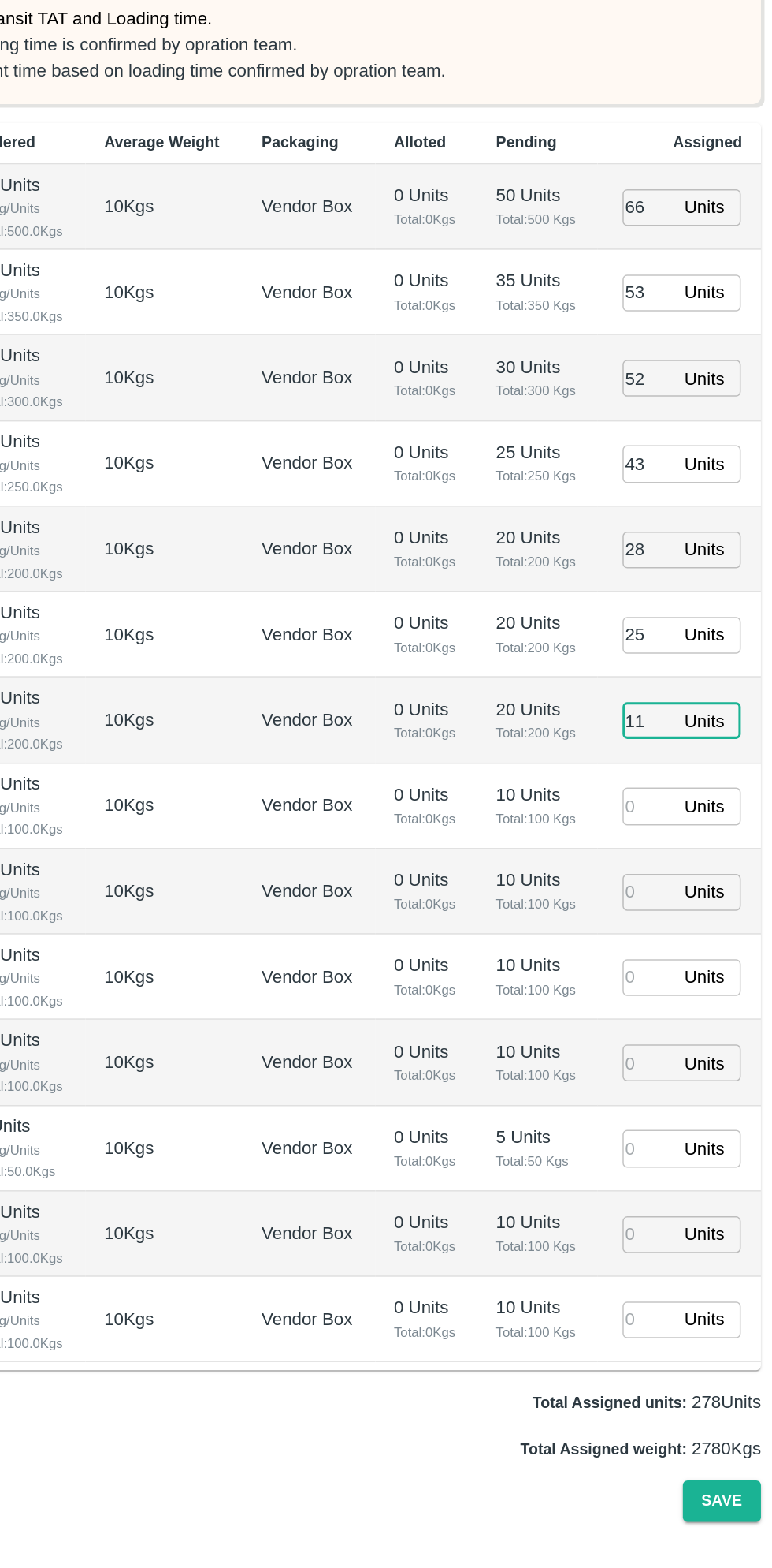
click at [671, 956] on input "number" at bounding box center [667, 952] width 35 height 24
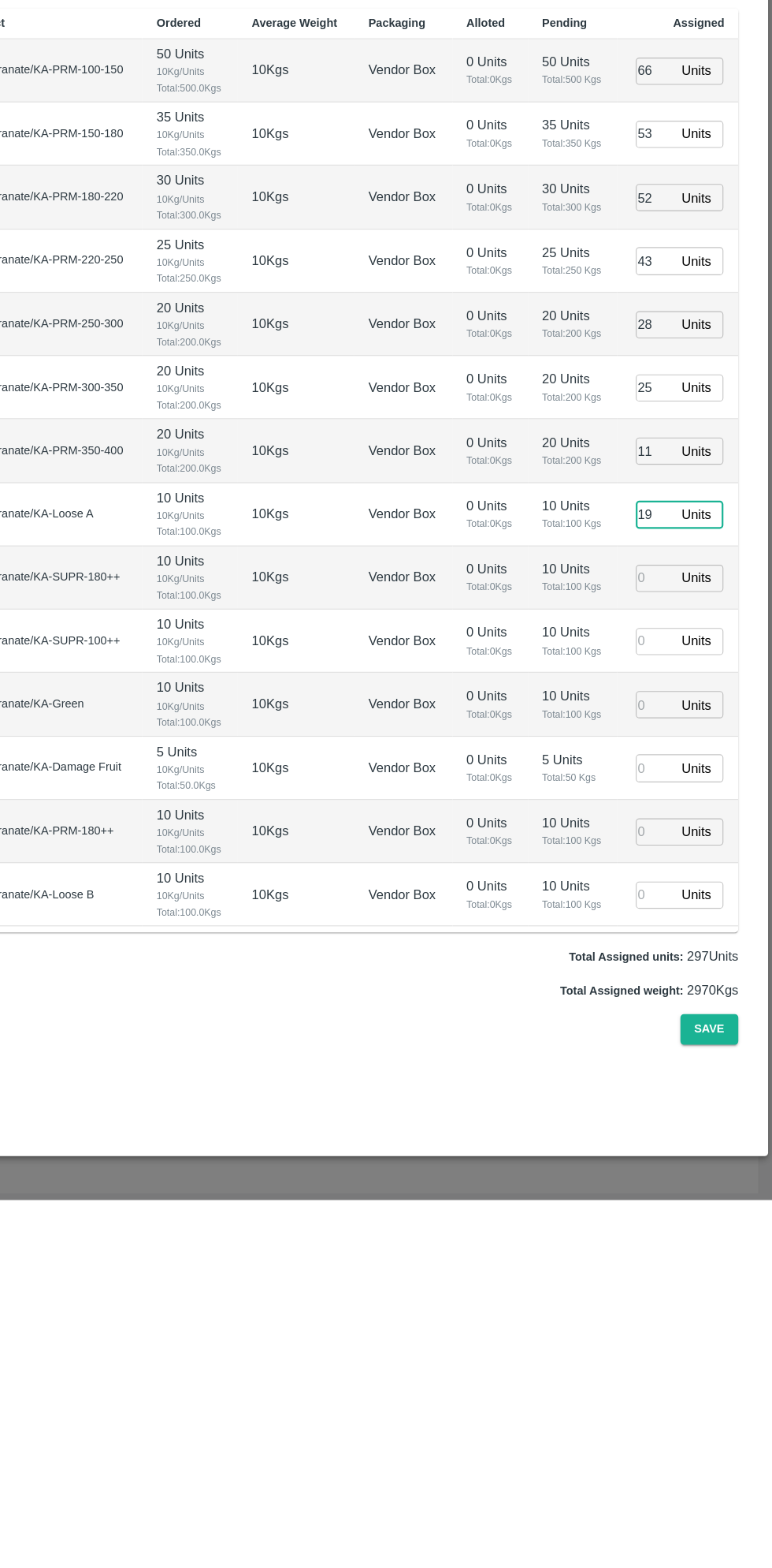
type input "19"
click at [659, 1235] on input "number" at bounding box center [667, 1237] width 35 height 24
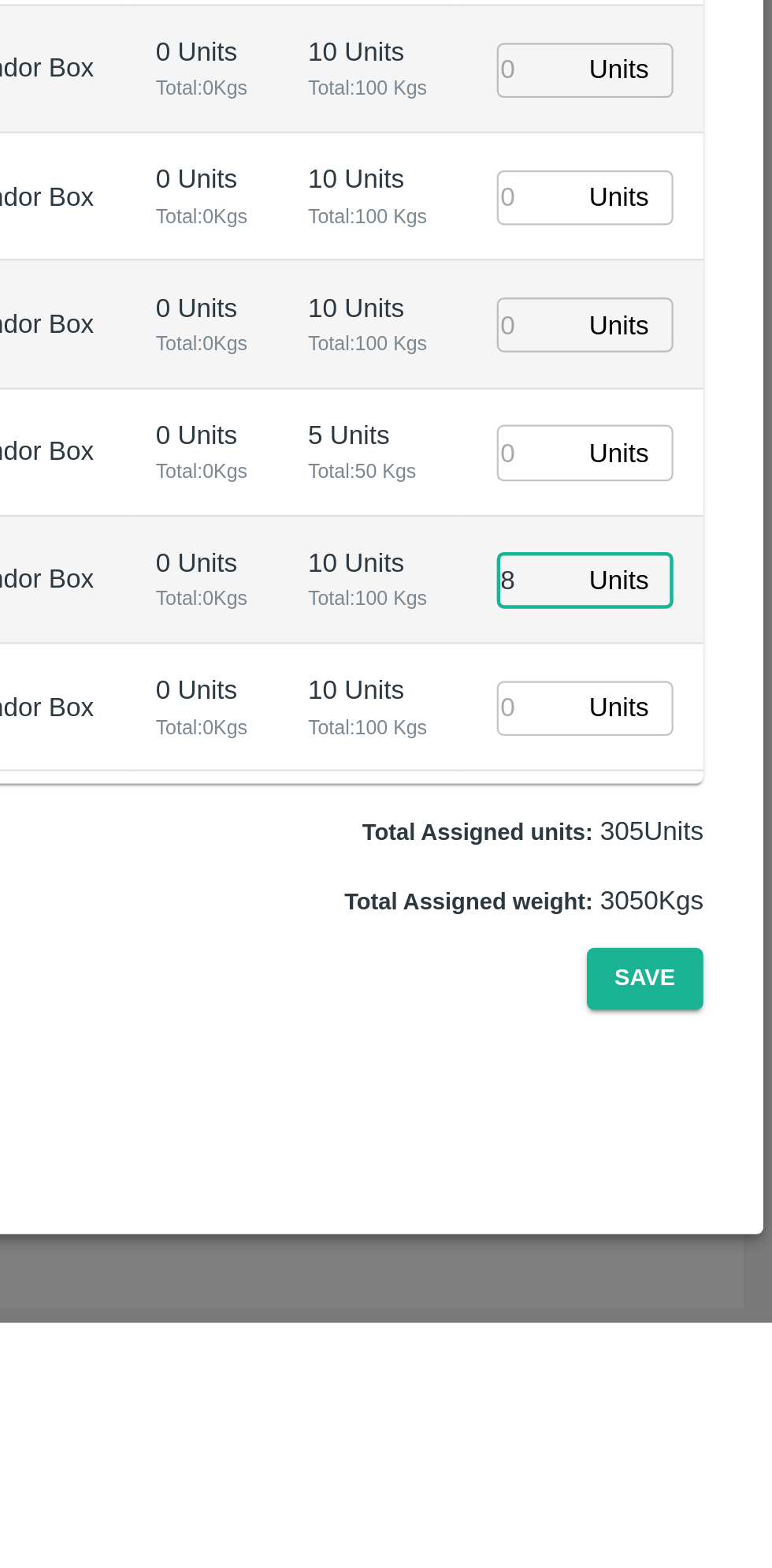
type input "8"
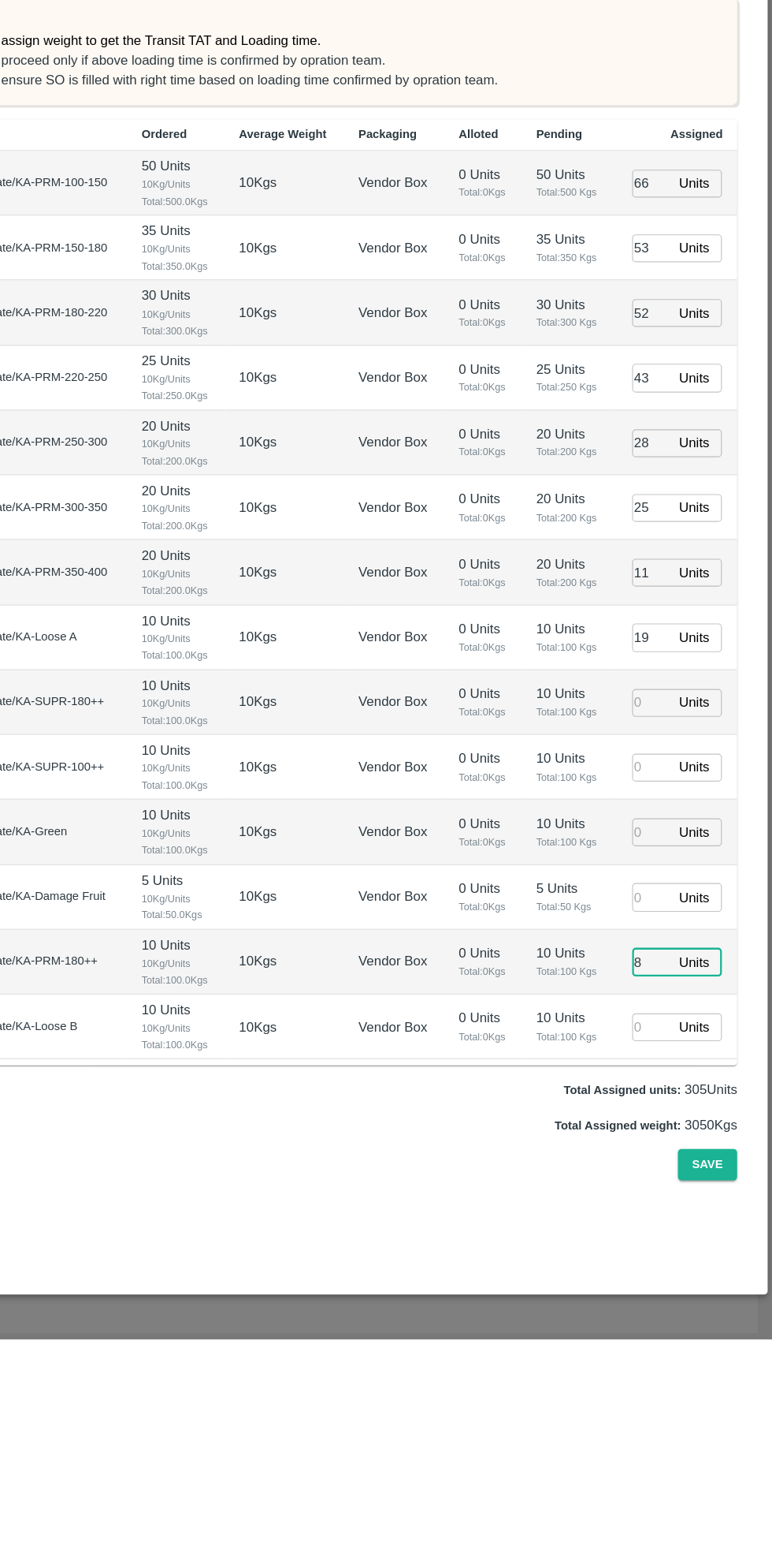
click at [663, 1006] on input "number" at bounding box center [667, 1009] width 35 height 24
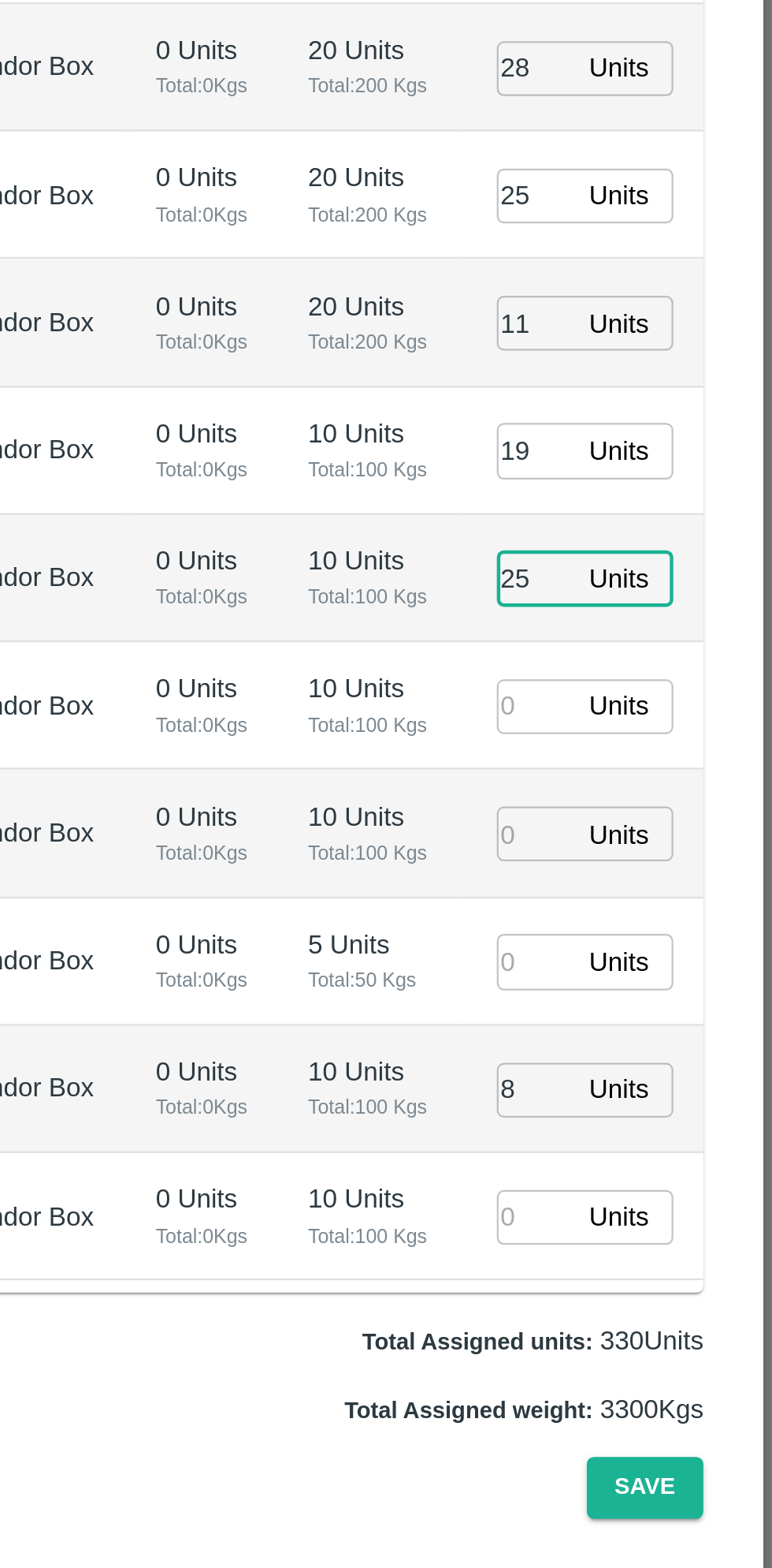
type input "25"
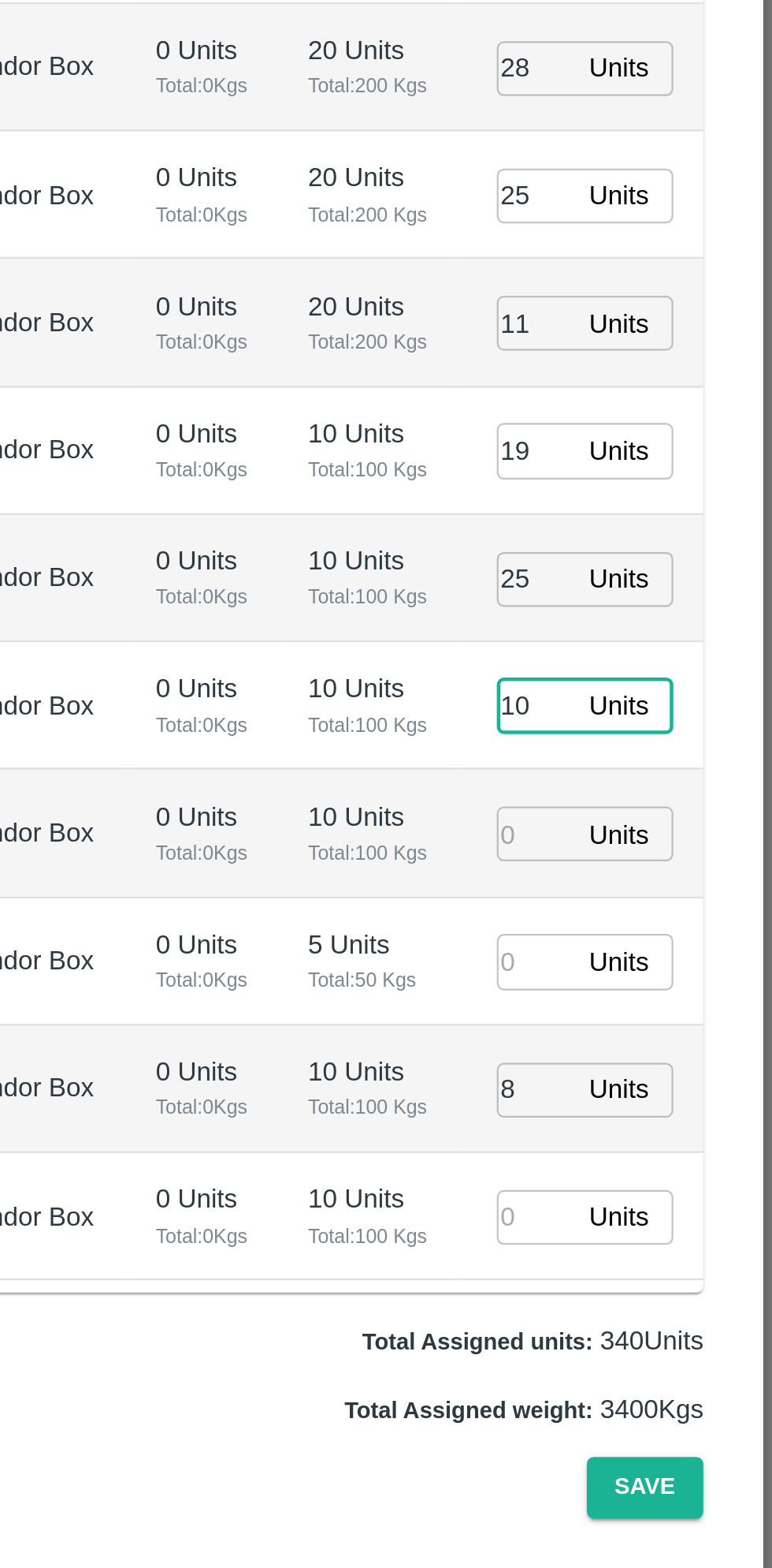
type input "10"
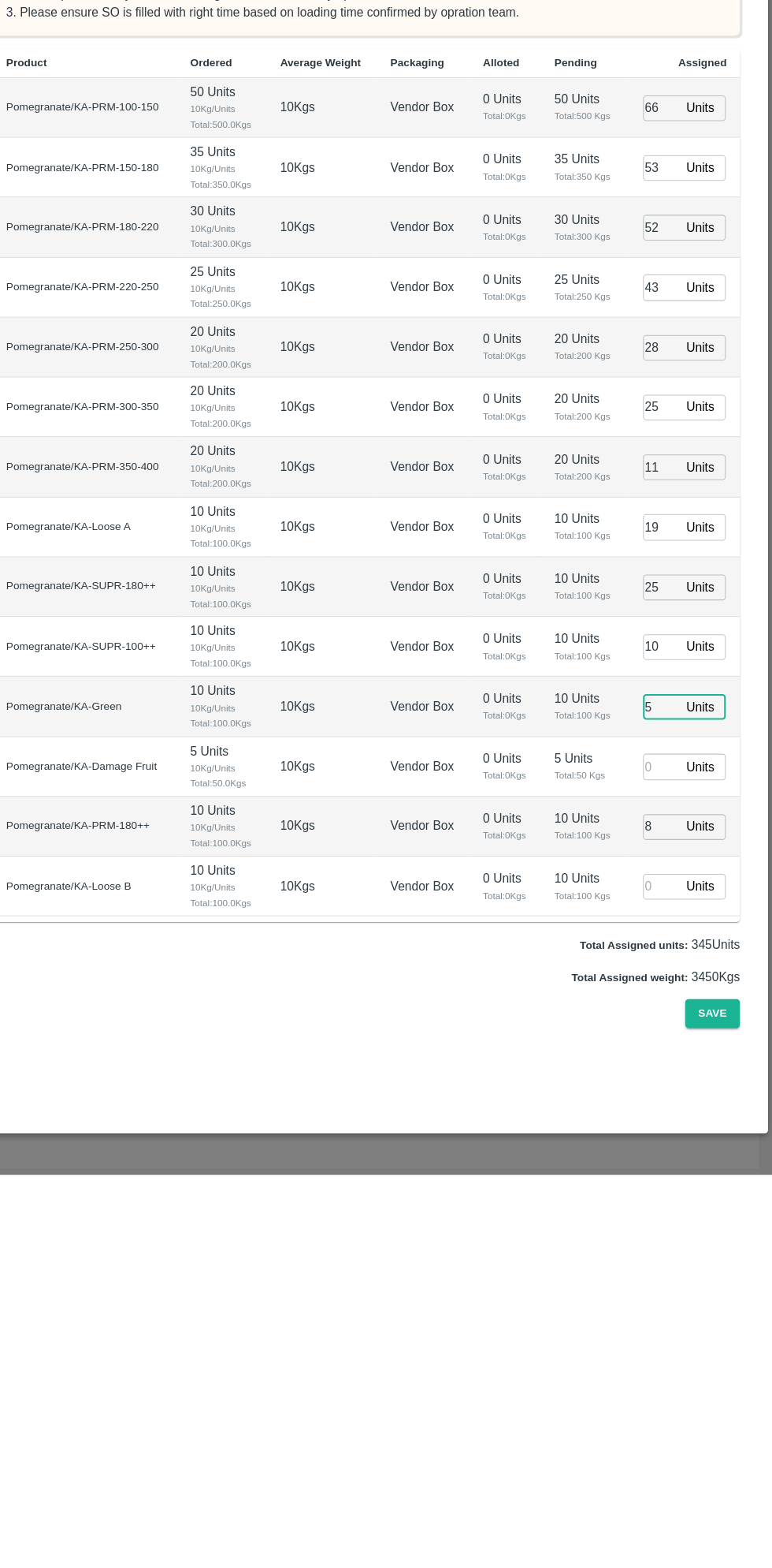
type input "5"
click at [666, 1292] on input "number" at bounding box center [667, 1293] width 35 height 24
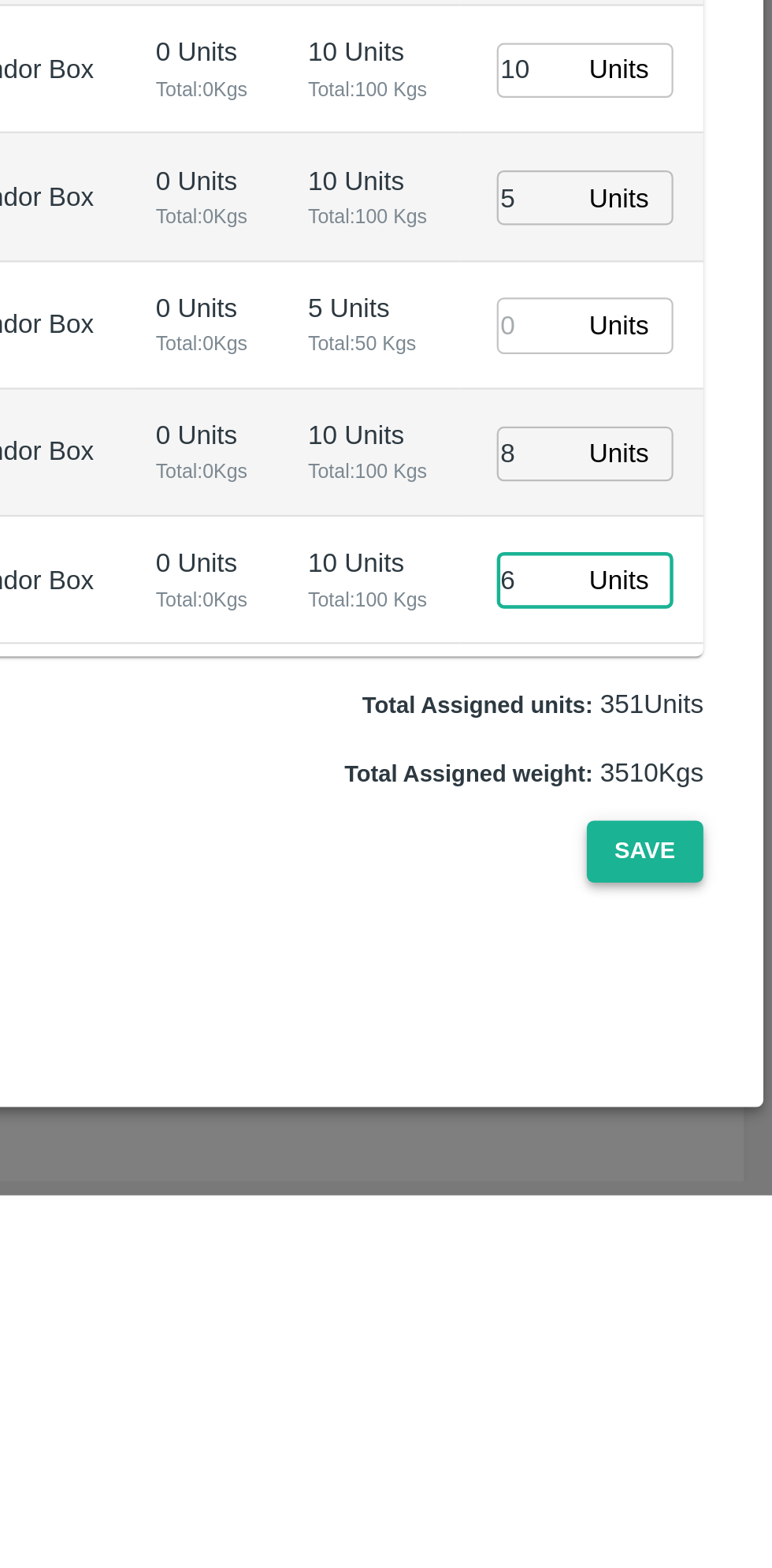
type input "6"
click at [722, 1410] on button "Save" at bounding box center [716, 1414] width 52 height 28
